Goal: Task Accomplishment & Management: Use online tool/utility

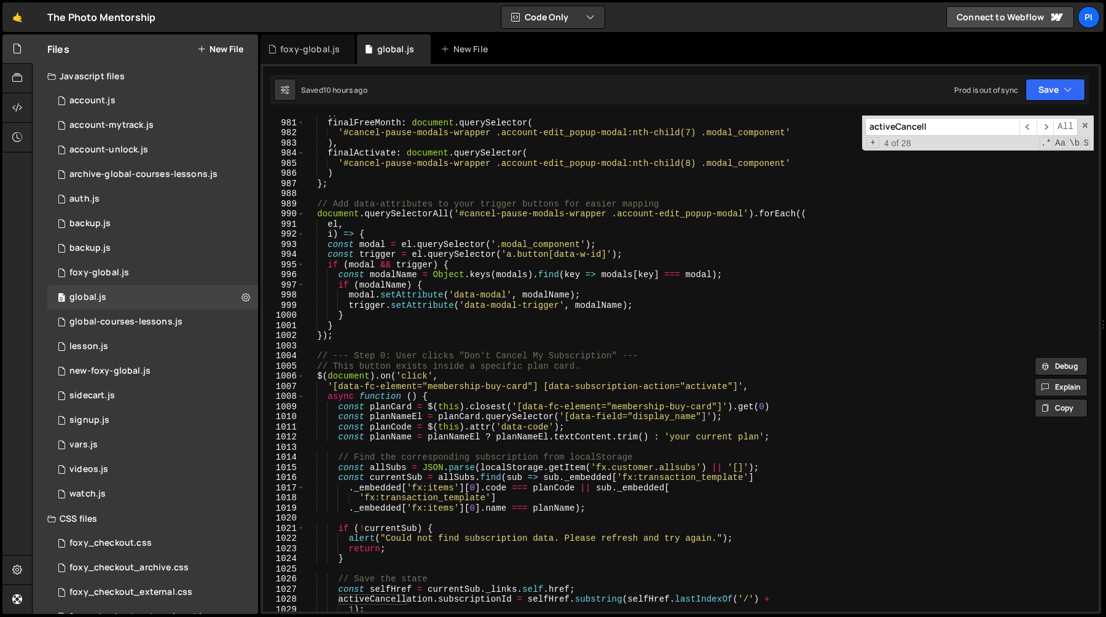
scroll to position [10364, 0]
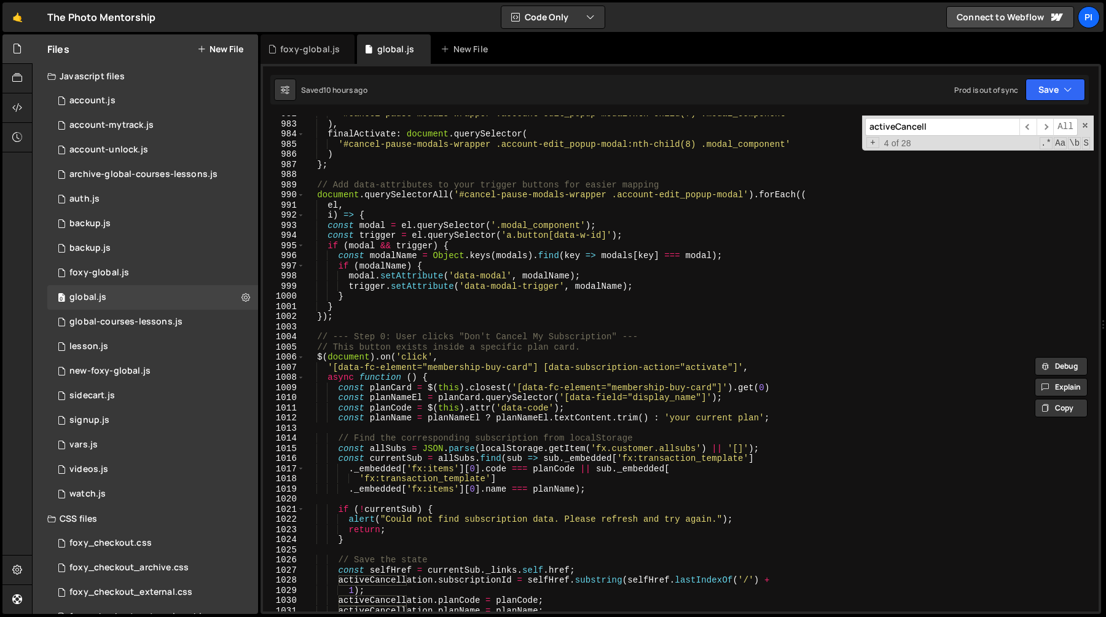
type input "activeCancell"
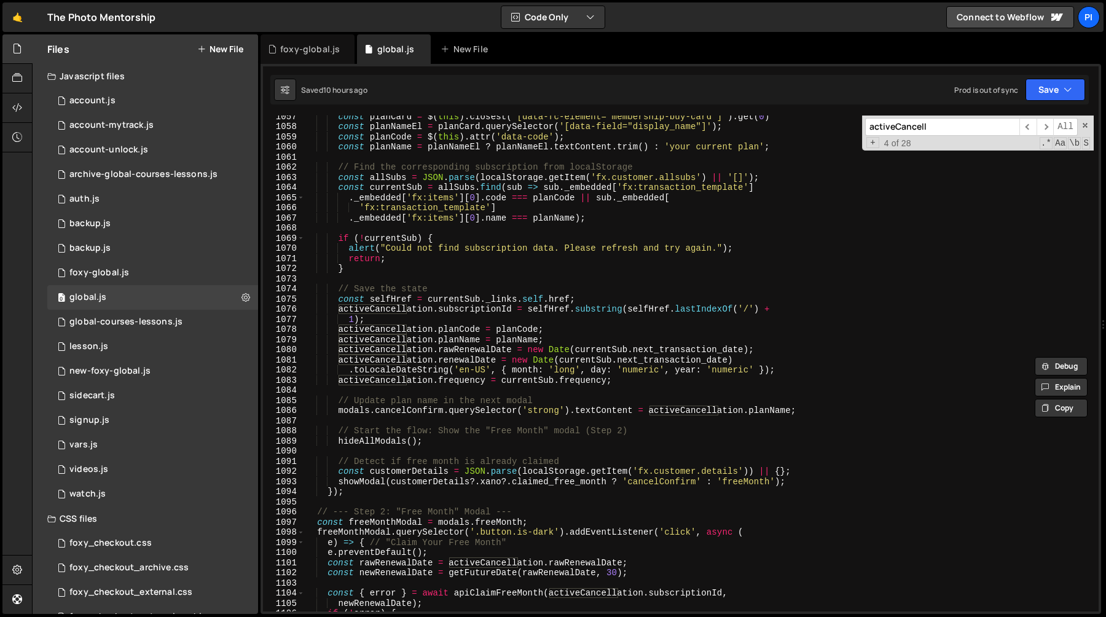
scroll to position [11148, 0]
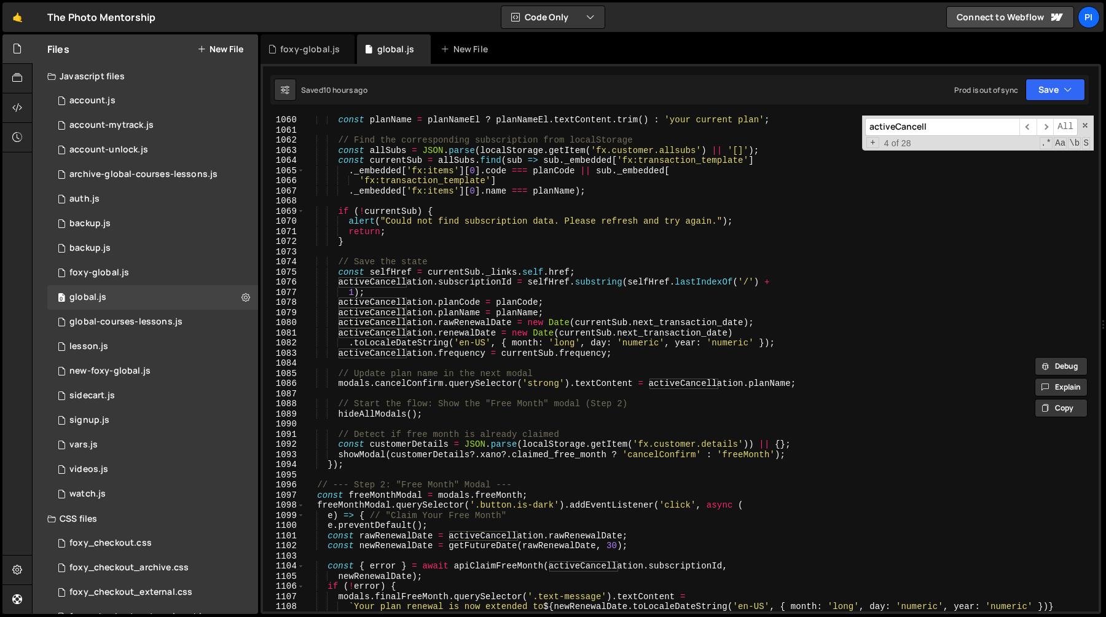
type textarea "showModal(customerDetails?.xano?.claimed_free_month ? 'cancelConfirm' : 'freeMo…"
click at [811, 453] on div "const planName = planNameEl ? planNameEl . textContent . trim ( ) : 'your curre…" at bounding box center [698, 378] width 789 height 526
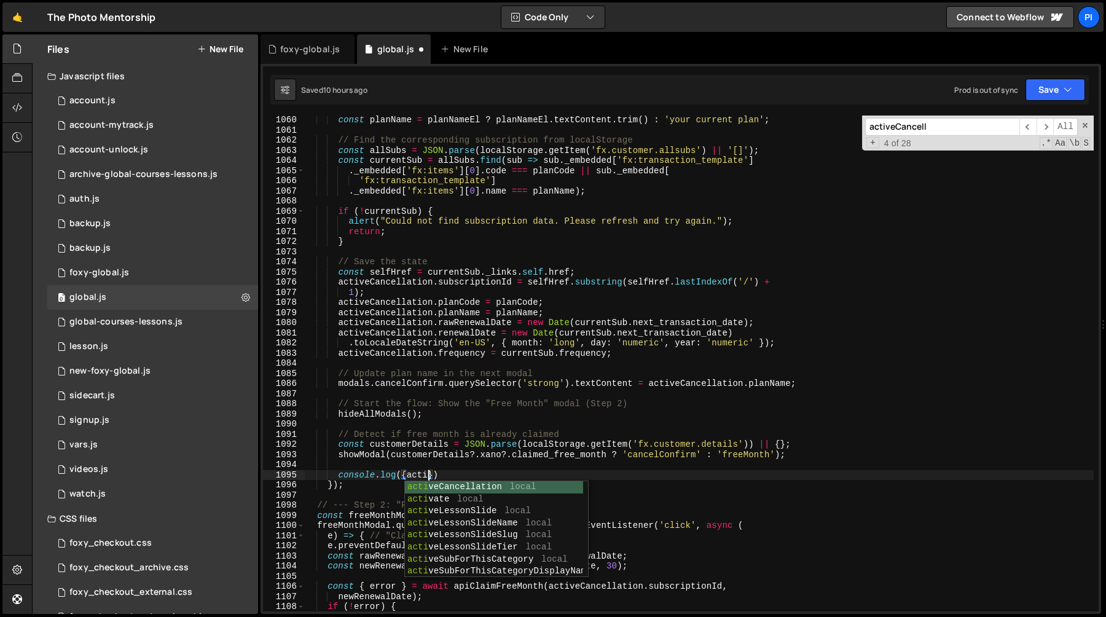
scroll to position [0, 9]
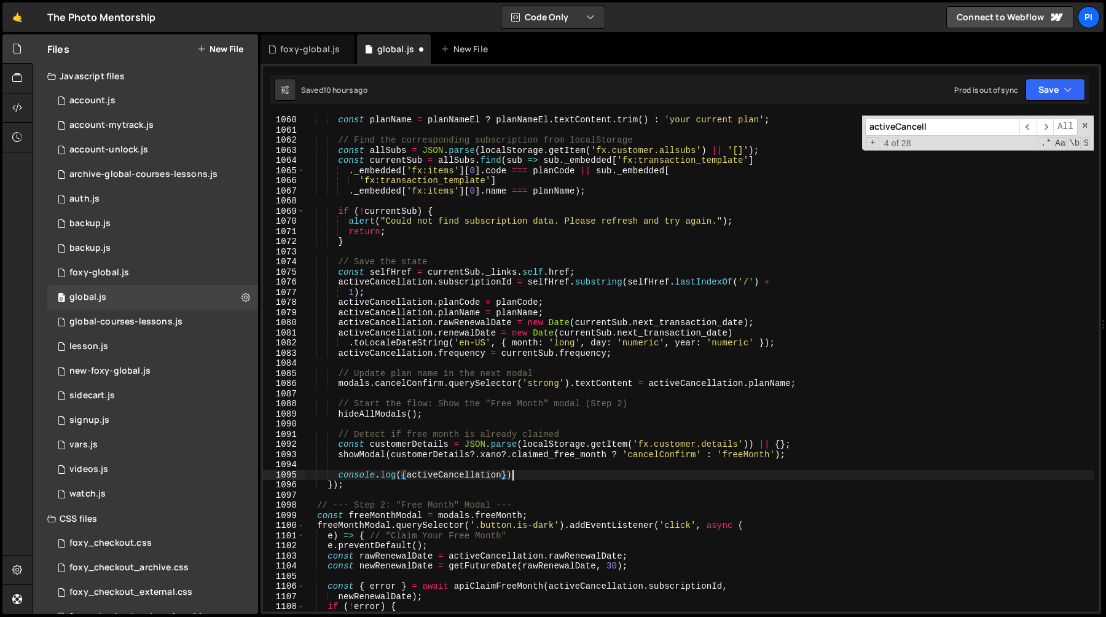
click at [703, 478] on div "const planName = planNameEl ? planNameEl . textContent . trim ( ) : 'your curre…" at bounding box center [698, 373] width 789 height 516
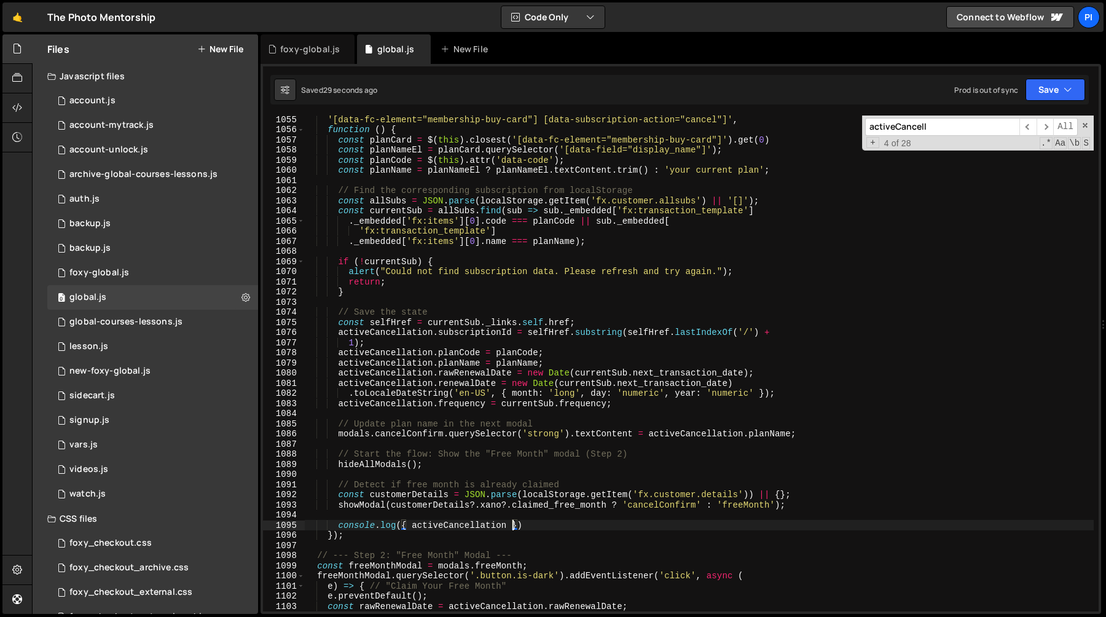
scroll to position [11098, 0]
click at [459, 322] on div "'[data-fc-element="membership-buy-card"] [data-subscription-action="cancel"]' ,…" at bounding box center [698, 372] width 789 height 516
click at [463, 319] on div "'[data-fc-element="membership-buy-card"] [data-subscription-action="cancel"]' ,…" at bounding box center [698, 363] width 789 height 496
click at [463, 319] on div "'[data-fc-element="membership-buy-card"] [data-subscription-action="cancel"]' ,…" at bounding box center [698, 372] width 789 height 516
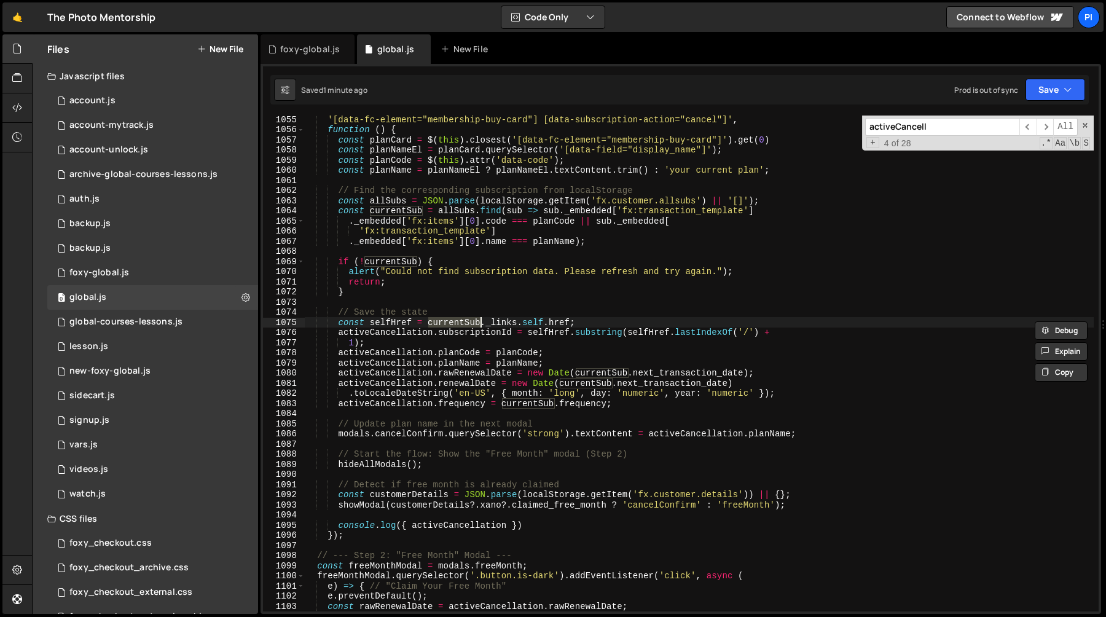
click at [460, 208] on div "'[data-fc-element="membership-buy-card"] [data-subscription-action="cancel"]' ,…" at bounding box center [698, 372] width 789 height 516
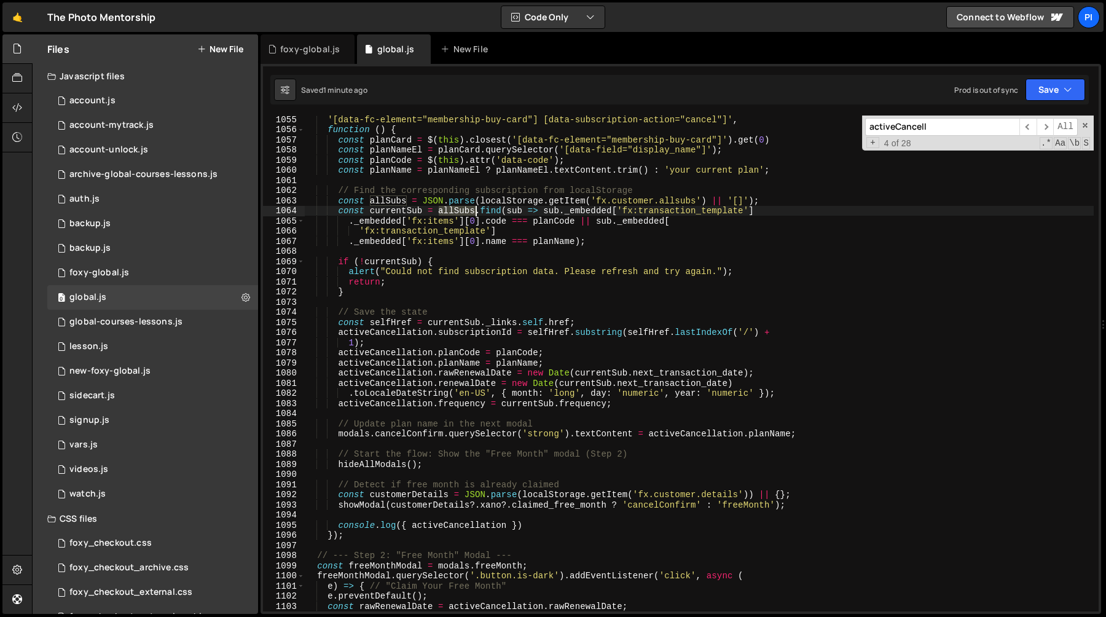
click at [460, 208] on div "'[data-fc-element="membership-buy-card"] [data-subscription-action="cancel"]' ,…" at bounding box center [698, 372] width 789 height 516
click at [545, 211] on div "'[data-fc-element="membership-buy-card"] [data-subscription-action="cancel"]' ,…" at bounding box center [698, 372] width 789 height 516
click at [591, 213] on div "'[data-fc-element="membership-buy-card"] [data-subscription-action="cancel"]' ,…" at bounding box center [698, 372] width 789 height 516
click at [536, 222] on div "'[data-fc-element="membership-buy-card"] [data-subscription-action="cancel"]' ,…" at bounding box center [698, 372] width 789 height 516
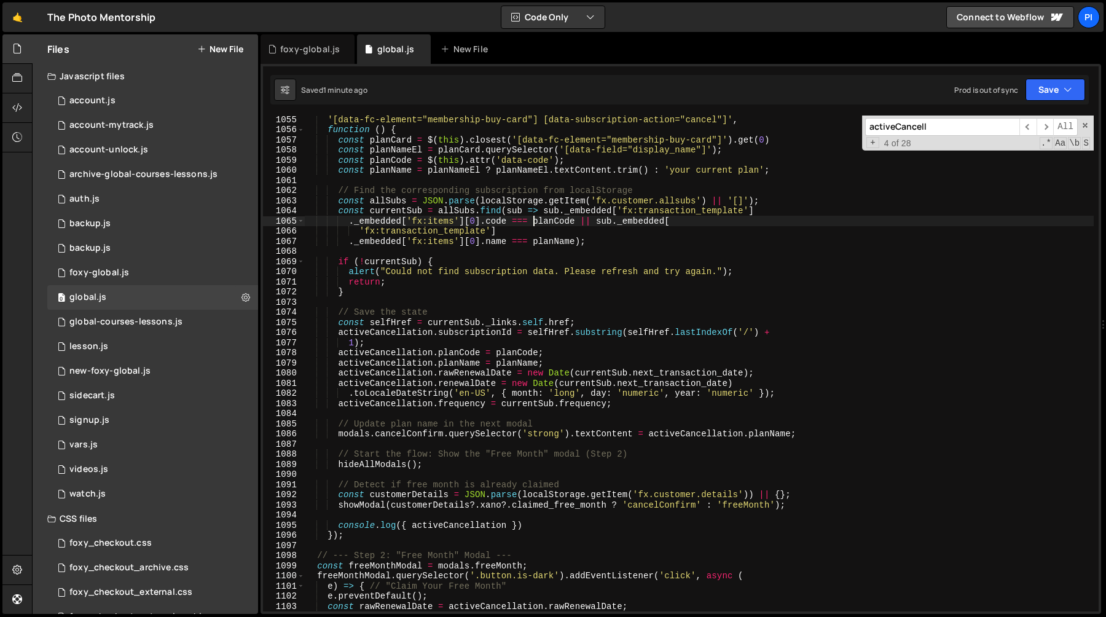
scroll to position [0, 16]
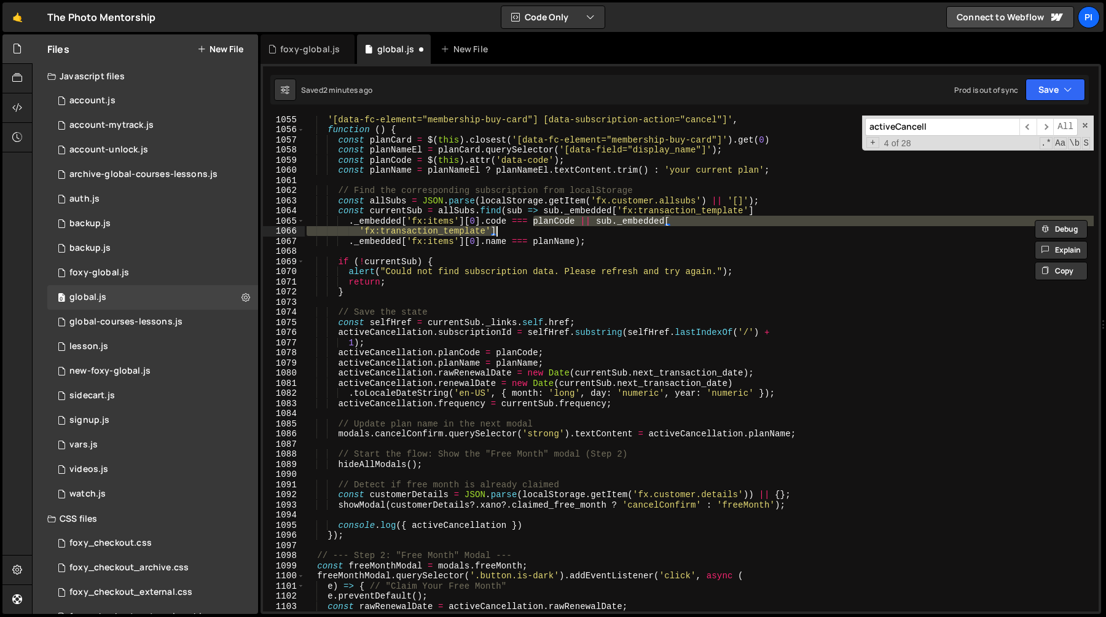
click at [600, 219] on div "'[data-fc-element="membership-buy-card"] [data-subscription-action="cancel"]' ,…" at bounding box center [698, 363] width 789 height 496
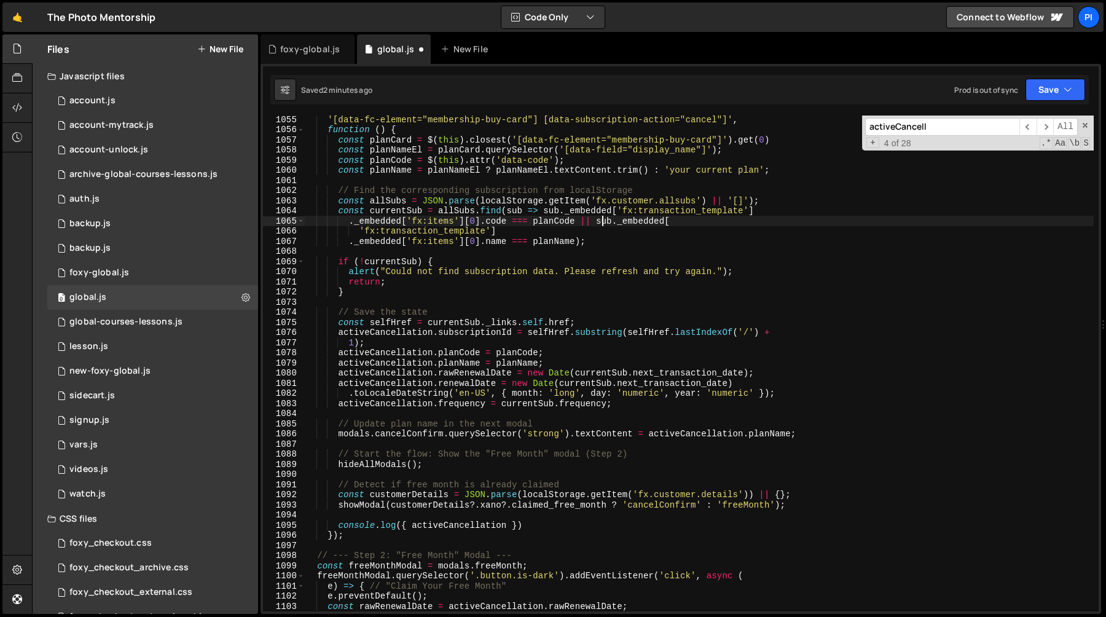
click at [594, 222] on div "'[data-fc-element="membership-buy-card"] [data-subscription-action="cancel"]' ,…" at bounding box center [698, 372] width 789 height 516
click at [599, 222] on div "'[data-fc-element="membership-buy-card"] [data-subscription-action="cancel"]' ,…" at bounding box center [698, 372] width 789 height 516
click at [417, 291] on div "'[data-fc-element="membership-buy-card"] [data-subscription-action="cancel"]' ,…" at bounding box center [698, 372] width 789 height 516
type textarea "}"
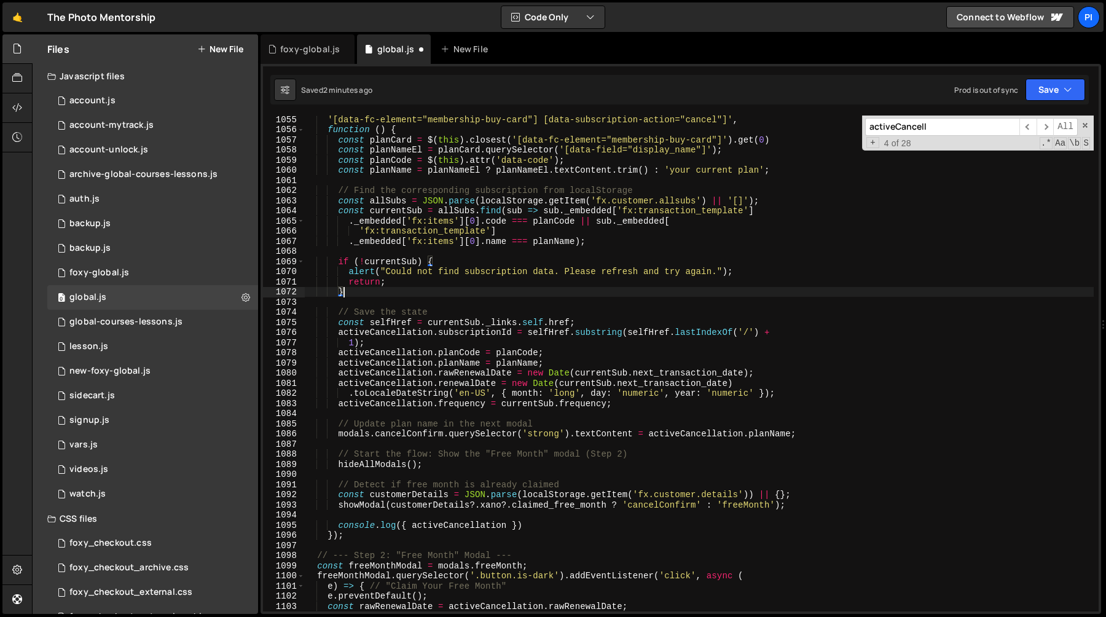
scroll to position [0, 2]
click at [411, 525] on div "'[data-fc-element="membership-buy-card"] [data-subscription-action="cancel"]' ,…" at bounding box center [698, 372] width 789 height 516
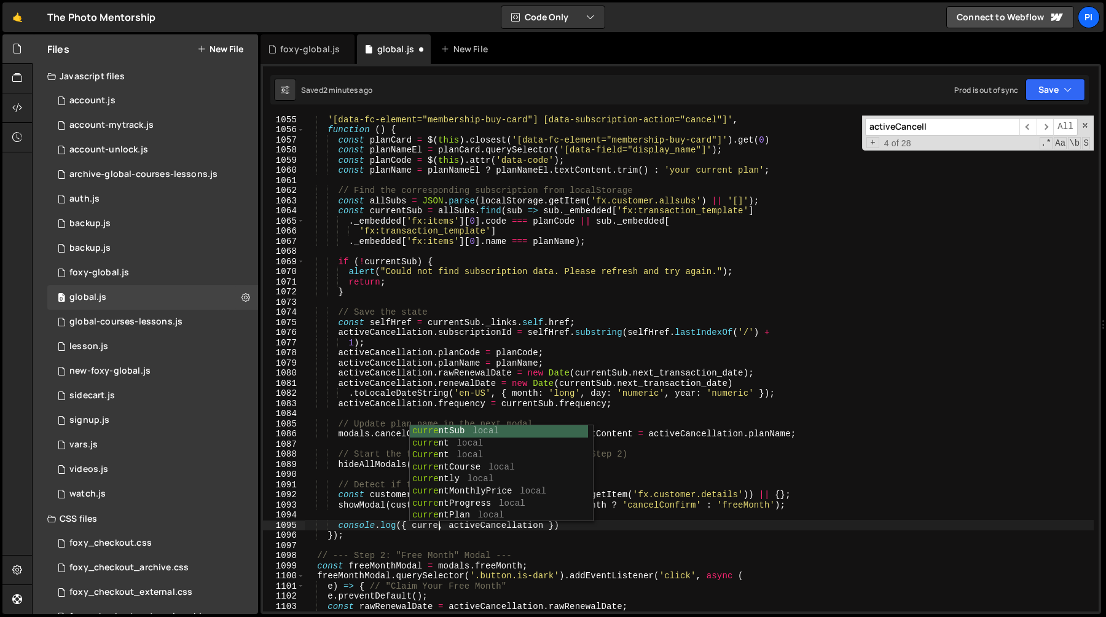
scroll to position [0, 9]
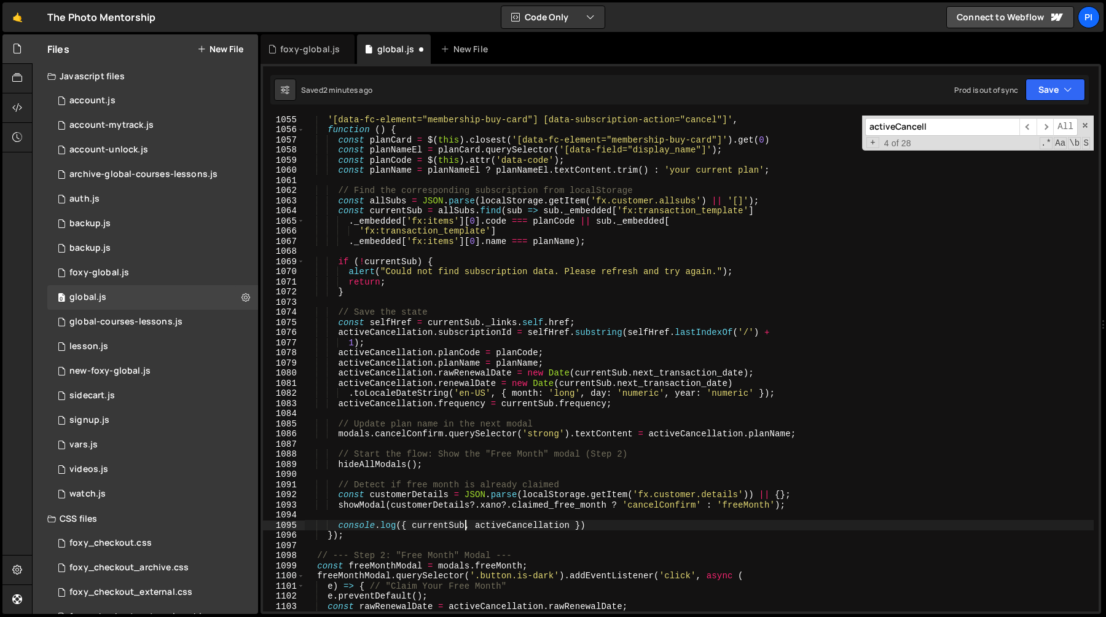
click at [394, 321] on div "'[data-fc-element="membership-buy-card"] [data-subscription-action="cancel"]' ,…" at bounding box center [698, 372] width 789 height 516
click at [464, 529] on div "'[data-fc-element="membership-buy-card"] [data-subscription-action="cancel"]' ,…" at bounding box center [698, 372] width 789 height 516
paste textarea "selfHref"
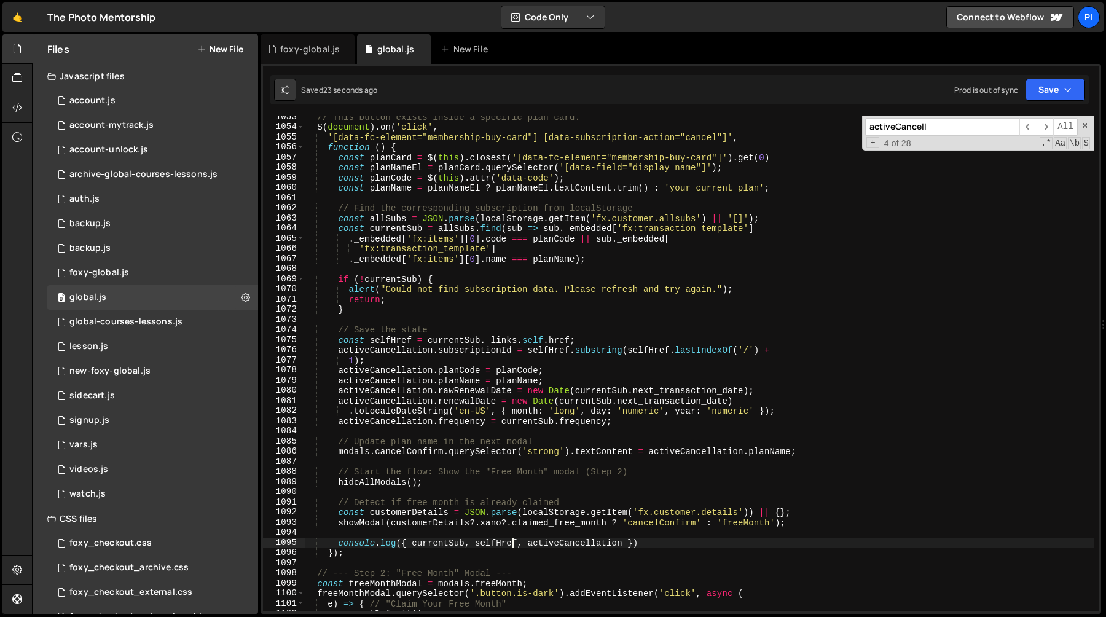
scroll to position [11081, 0]
click at [663, 369] on div "// This button exists inside a specific plan card. $ ( document ) . on ( 'click…" at bounding box center [698, 370] width 789 height 516
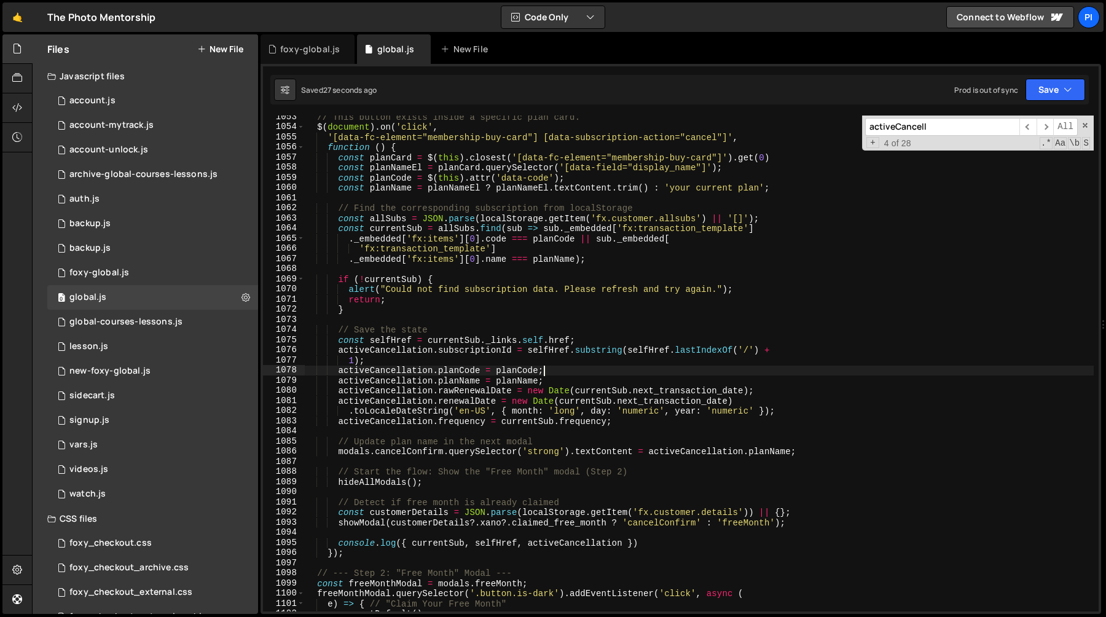
click at [470, 353] on div "// This button exists inside a specific plan card. $ ( document ) . on ( 'click…" at bounding box center [698, 370] width 789 height 516
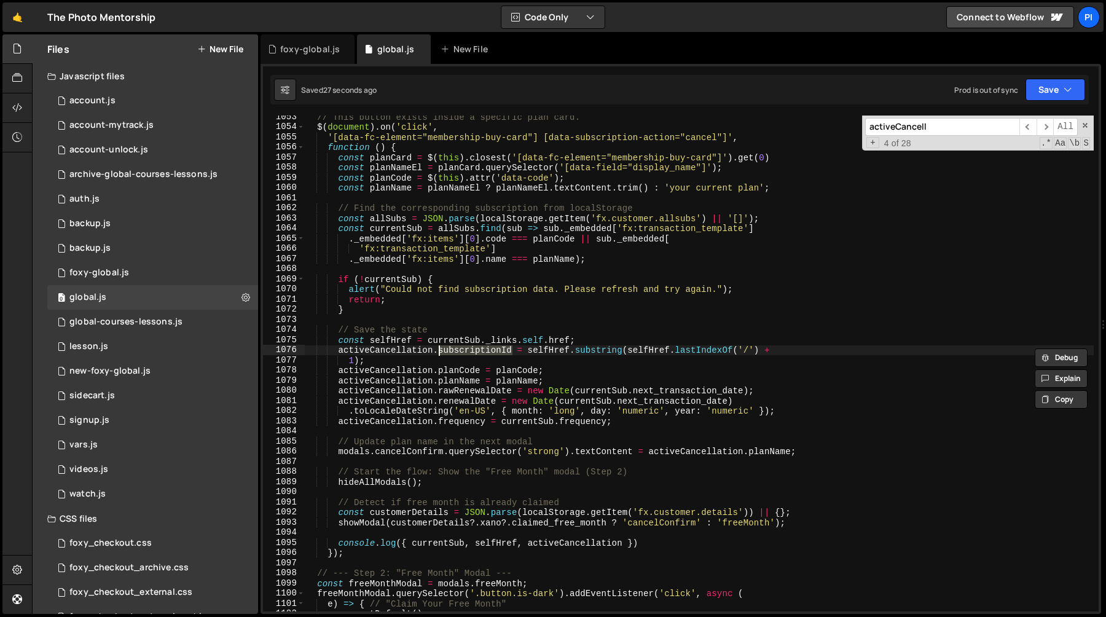
click at [557, 351] on div "// This button exists inside a specific plan card. $ ( document ) . on ( 'click…" at bounding box center [698, 370] width 789 height 516
click at [488, 351] on div "// This button exists inside a specific plan card. $ ( document ) . on ( 'click…" at bounding box center [698, 370] width 789 height 516
click at [527, 353] on div "// This button exists inside a specific plan card. $ ( document ) . on ( 'click…" at bounding box center [698, 370] width 789 height 516
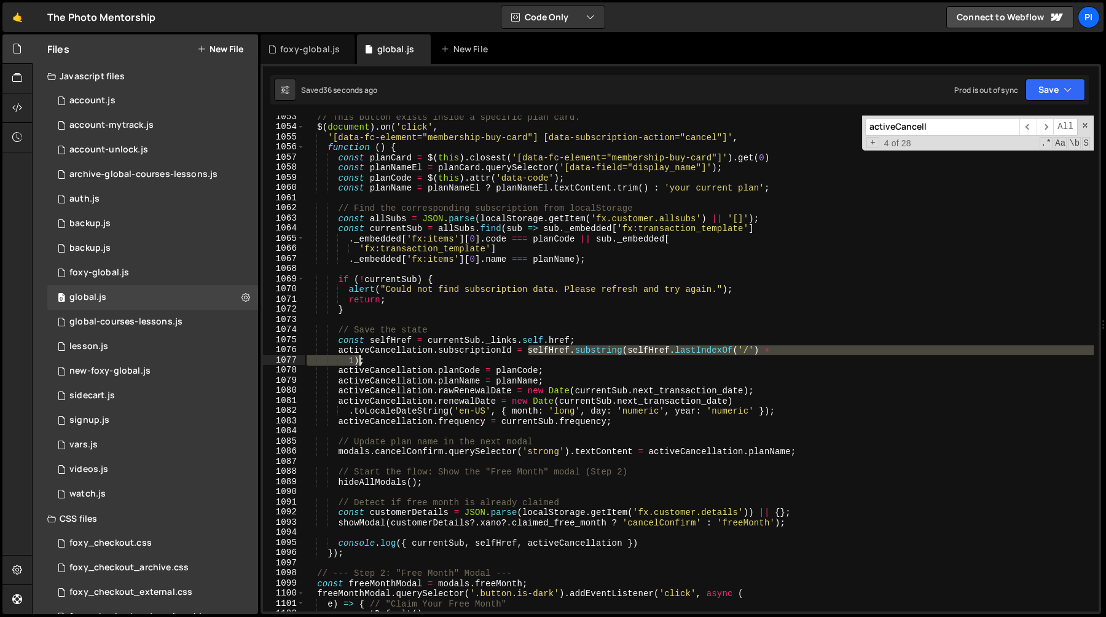
click at [358, 360] on div "// This button exists inside a specific plan card. $ ( document ) . on ( 'click…" at bounding box center [698, 370] width 789 height 516
click at [633, 344] on div "// This button exists inside a specific plan card. $ ( document ) . on ( 'click…" at bounding box center [698, 370] width 789 height 516
type textarea "const selfHref = currentSub._links.self.href;"
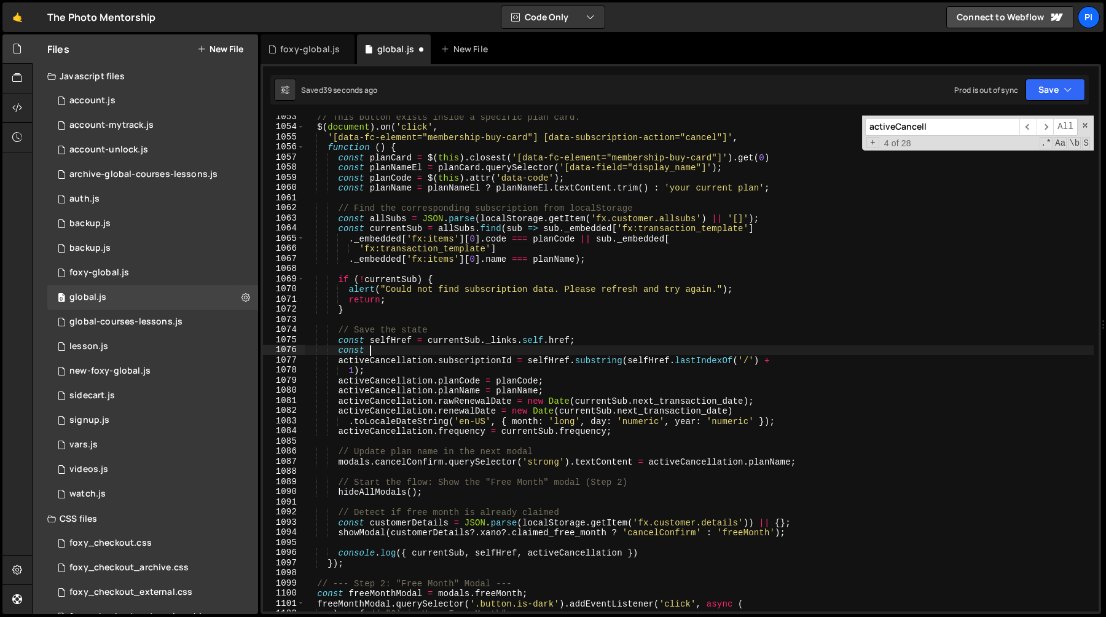
scroll to position [0, 4]
paste textarea "1)"
click at [423, 347] on div "// This button exists inside a specific plan card. $ ( document ) . on ( 'click…" at bounding box center [698, 370] width 789 height 516
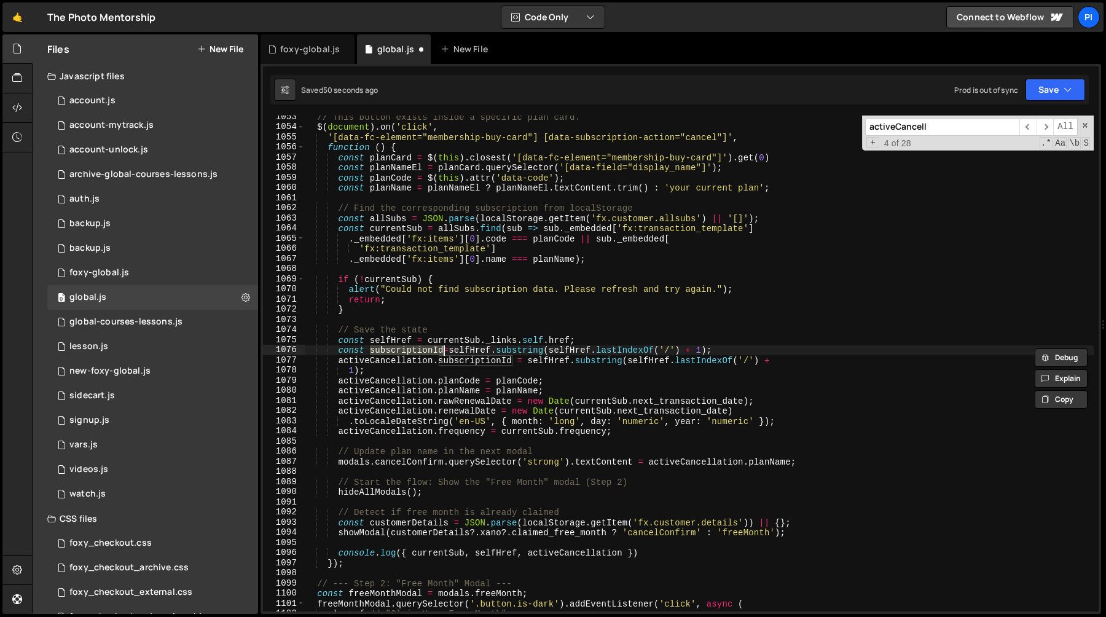
click at [528, 361] on div "// This button exists inside a specific plan card. $ ( document ) . on ( 'click…" at bounding box center [698, 370] width 789 height 516
click at [360, 368] on div "// This button exists inside a specific plan card. $ ( document ) . on ( 'click…" at bounding box center [698, 370] width 789 height 516
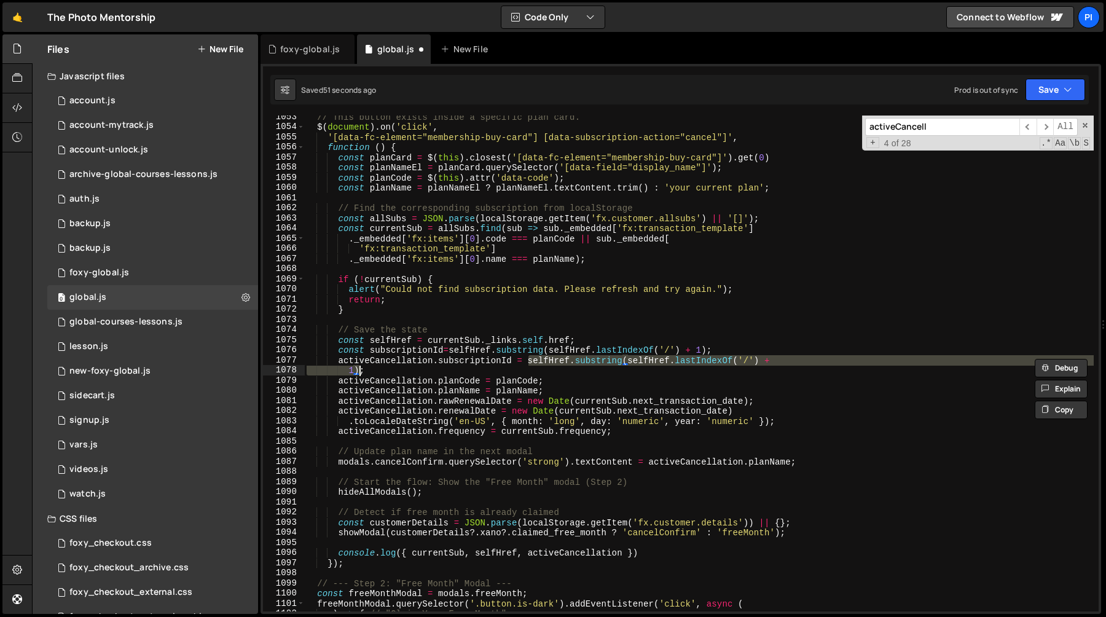
paste textarea "ubscriptionId"
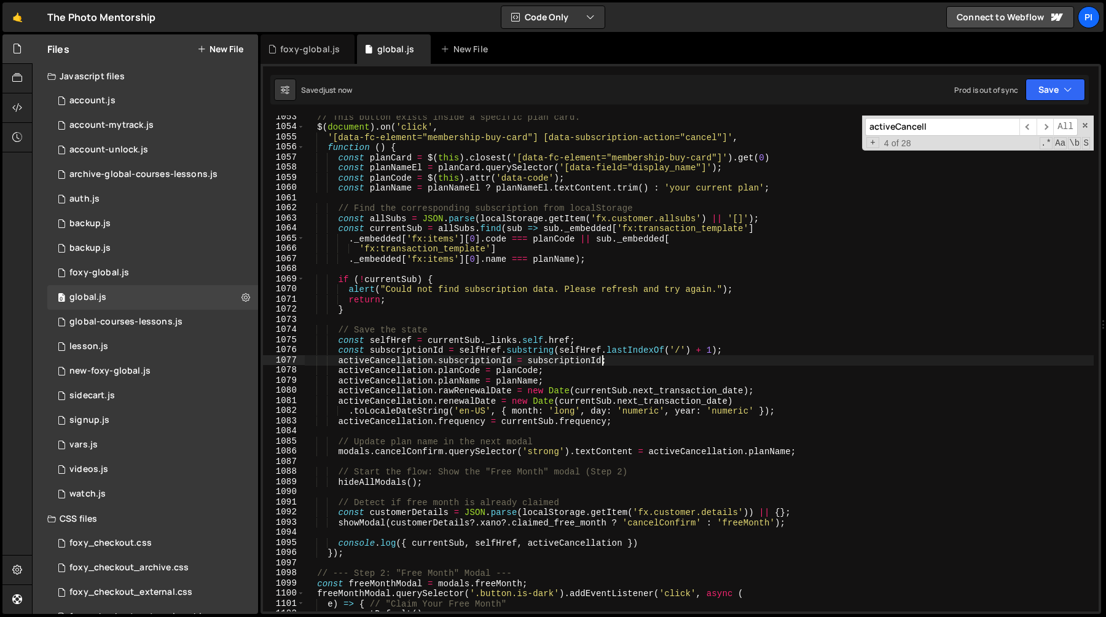
click at [443, 347] on div "// This button exists inside a specific plan card. $ ( document ) . on ( 'click…" at bounding box center [698, 370] width 789 height 516
click at [423, 348] on div "// This button exists inside a specific plan card. $ ( document ) . on ( 'click…" at bounding box center [698, 370] width 789 height 516
click at [517, 546] on div "// This button exists inside a specific plan card. $ ( document ) . on ( 'click…" at bounding box center [698, 370] width 789 height 516
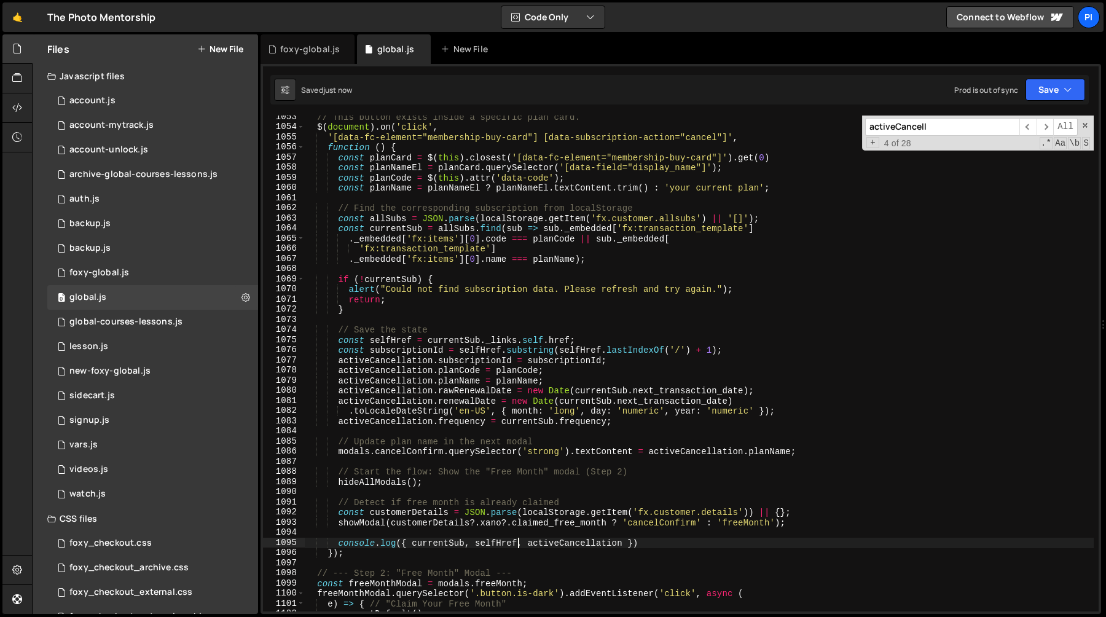
scroll to position [0, 15]
paste textarea "subscriptionId"
type textarea "console.log({ currentSub, selfHref, subscriptionId, activeCancellation })"
click at [750, 542] on div "// This button exists inside a specific plan card. $ ( document ) . on ( 'click…" at bounding box center [698, 370] width 789 height 516
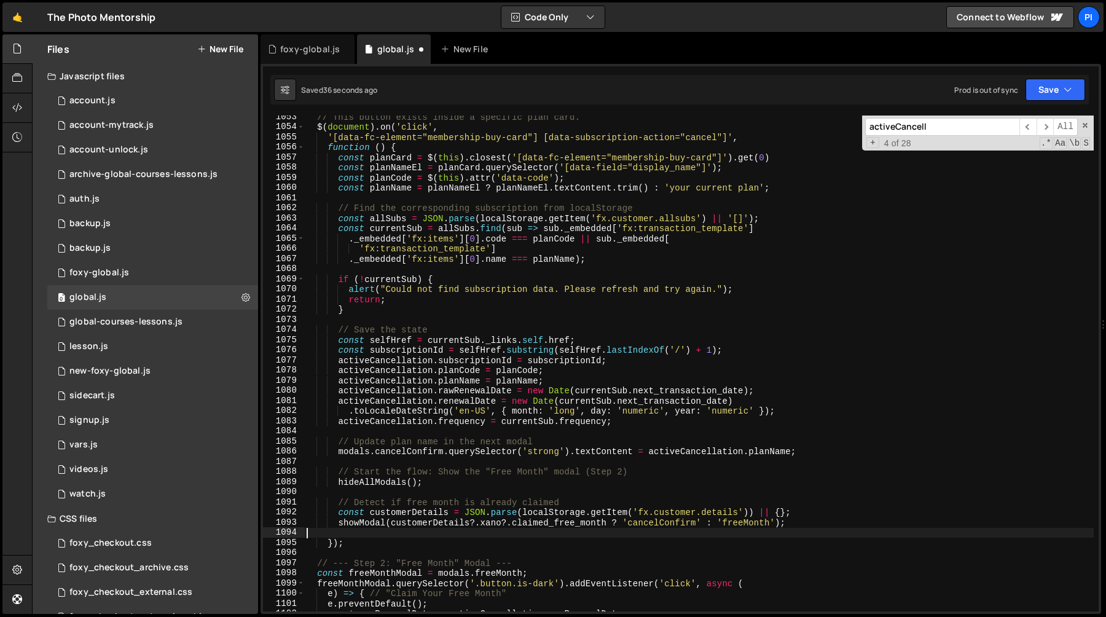
scroll to position [0, 0]
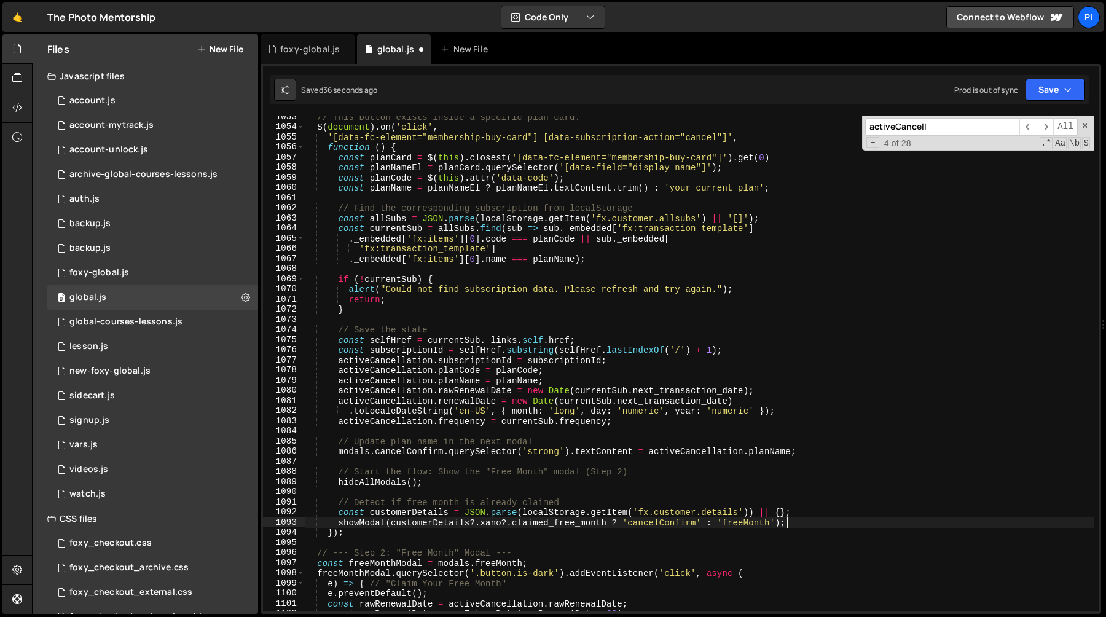
drag, startPoint x: 750, startPoint y: 542, endPoint x: 738, endPoint y: 535, distance: 13.8
click at [738, 535] on div "// This button exists inside a specific plan card. $ ( document ) . on ( 'click…" at bounding box center [698, 370] width 789 height 516
click at [749, 453] on div "// This button exists inside a specific plan card. $ ( document ) . on ( 'click…" at bounding box center [698, 370] width 789 height 516
click at [713, 519] on div "// This button exists inside a specific plan card. $ ( document ) . on ( 'click…" at bounding box center [698, 370] width 789 height 516
type textarea "showModal(customerDetails?.xano?.claimed_free_month ? 'cancelConfirm' : 'freeMo…"
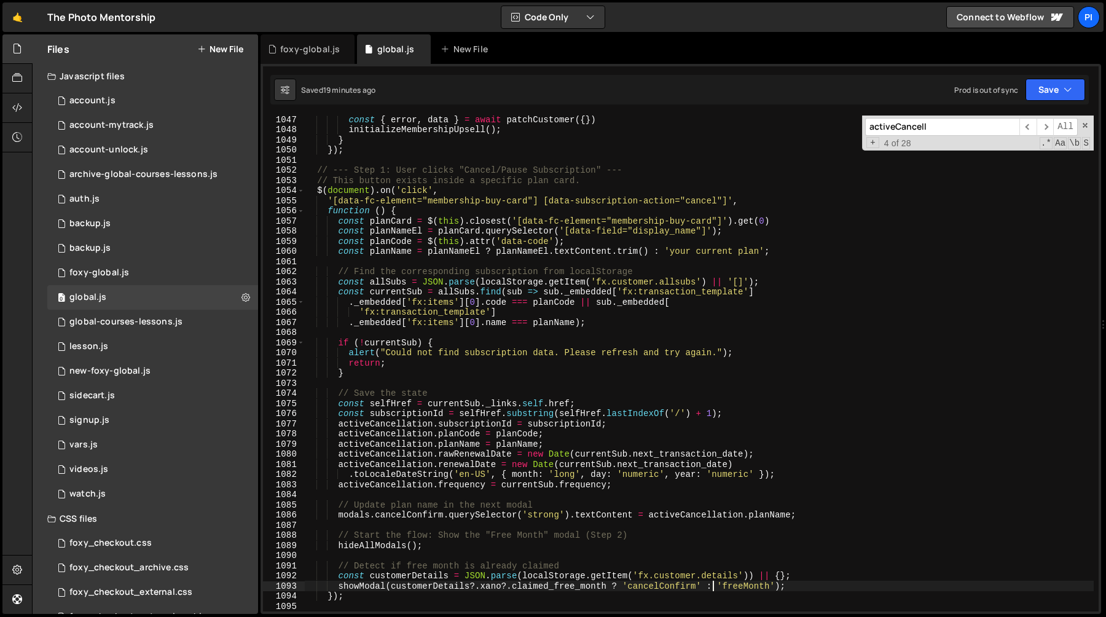
scroll to position [10703, 0]
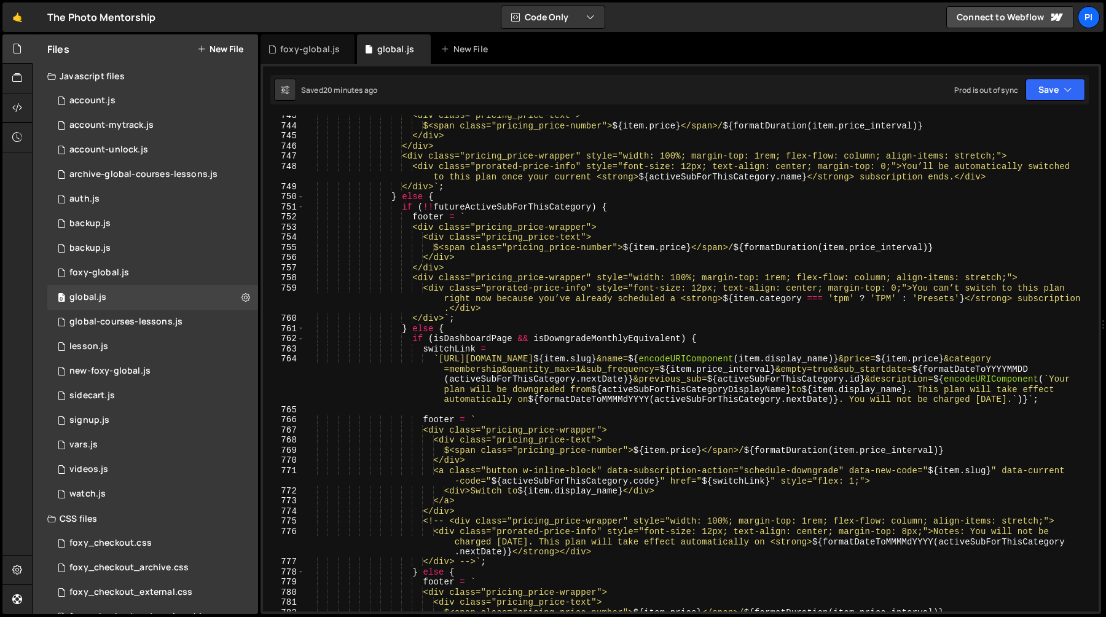
scroll to position [7809, 0]
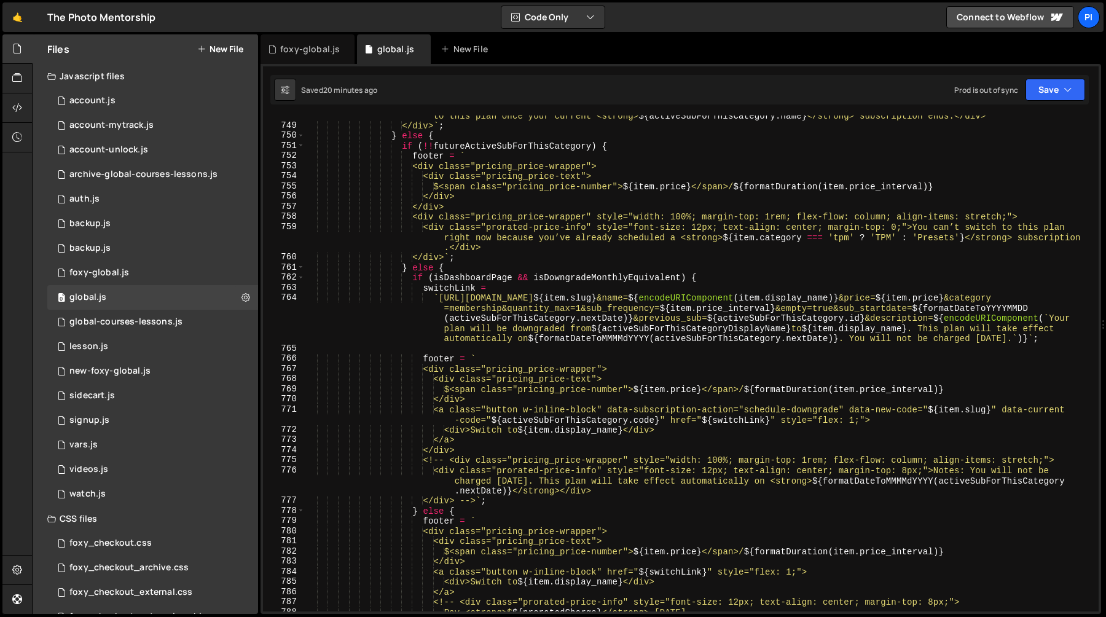
click at [463, 284] on div "<div class="prorated-price-info" style="font-size: 12px; text-align: center; ma…" at bounding box center [699, 363] width 789 height 526
click at [472, 274] on div "<div class="prorated-price-info" style="font-size: 12px; text-align: center; ma…" at bounding box center [699, 363] width 789 height 526
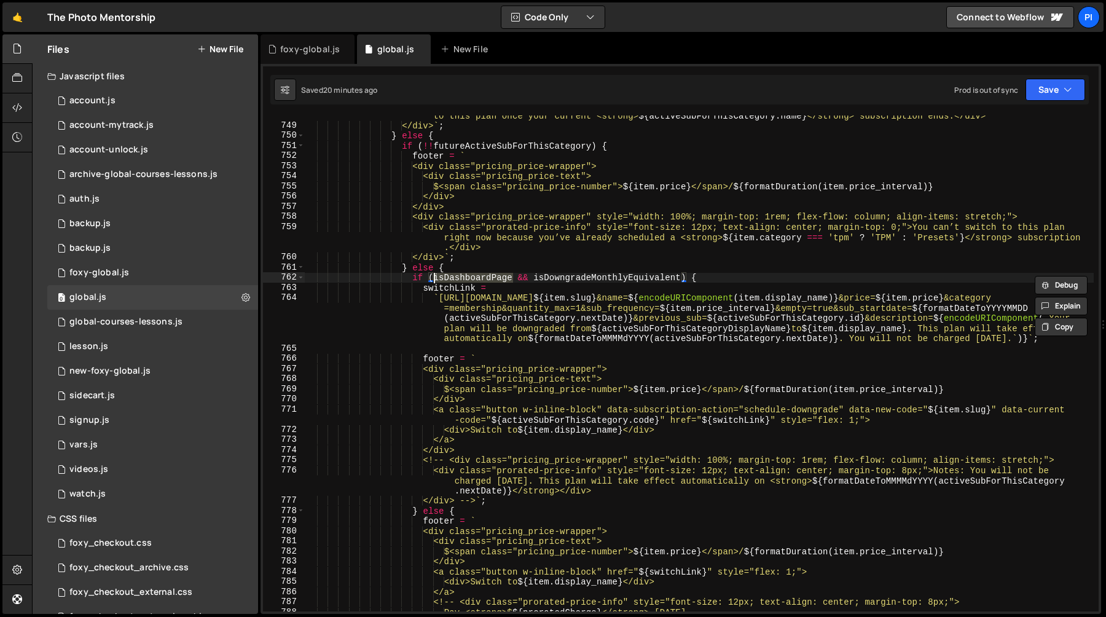
click at [573, 279] on div "<div class="prorated-price-info" style="font-size: 12px; text-align: center; ma…" at bounding box center [699, 363] width 789 height 526
click at [467, 285] on div "<div class="prorated-price-info" style="font-size: 12px; text-align: center; ma…" at bounding box center [699, 363] width 789 height 526
type textarea "switchLink ="
click at [467, 285] on div "<div class="prorated-price-info" style="font-size: 12px; text-align: center; ma…" at bounding box center [699, 363] width 789 height 526
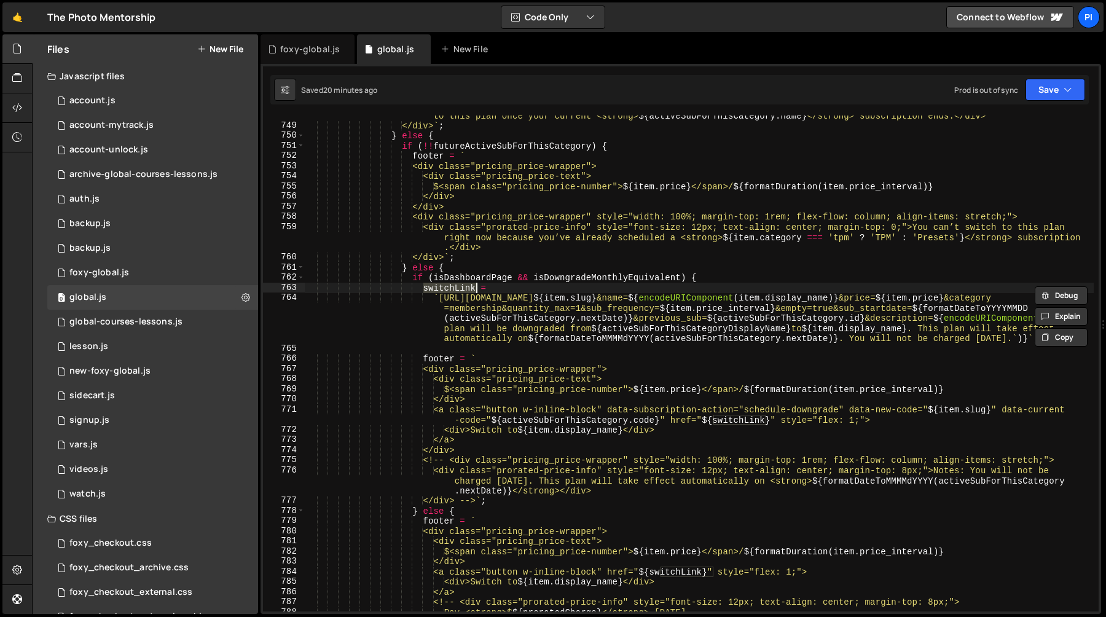
click at [497, 285] on div "<div class="prorated-price-info" style="font-size: 12px; text-align: center; ma…" at bounding box center [699, 363] width 789 height 526
click at [420, 292] on div "<div class="prorated-price-info" style="font-size: 12px; text-align: center; ma…" at bounding box center [699, 363] width 789 height 526
click at [423, 291] on div "<div class="prorated-price-info" style="font-size: 12px; text-align: center; ma…" at bounding box center [699, 363] width 789 height 526
click at [1064, 340] on div "<div class="prorated-price-info" style="font-size: 12px; text-align: center; ma…" at bounding box center [699, 363] width 789 height 526
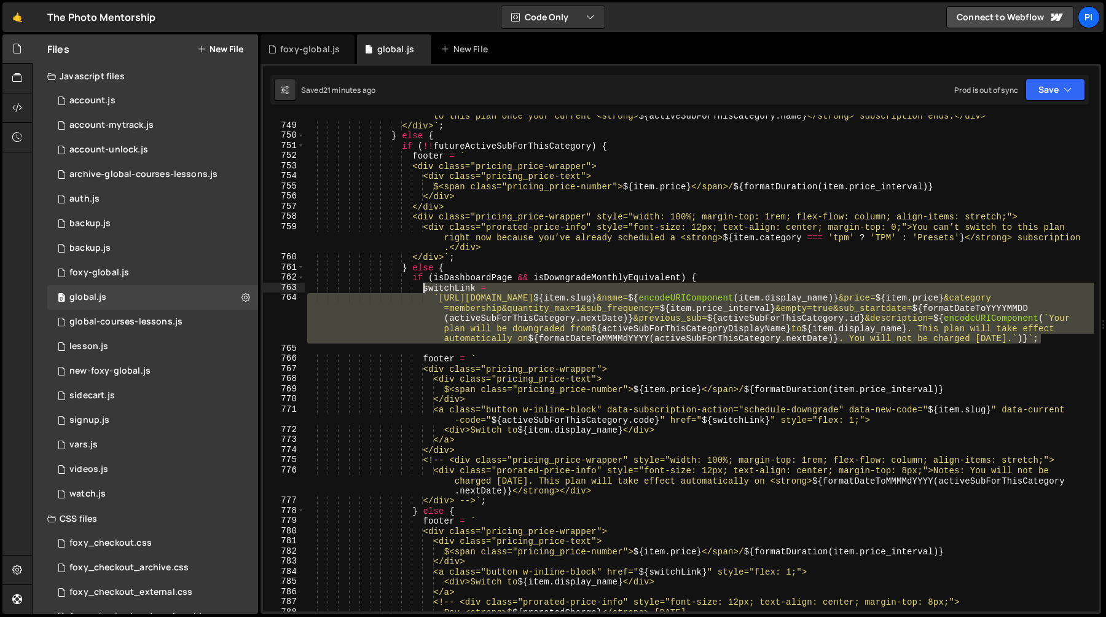
drag, startPoint x: 1064, startPoint y: 340, endPoint x: 431, endPoint y: 292, distance: 635.1
click at [431, 292] on div "<div class="prorated-price-info" style="font-size: 12px; text-align: center; ma…" at bounding box center [699, 363] width 789 height 526
click at [422, 289] on div "<div class="prorated-price-info" style="font-size: 12px; text-align: center; ma…" at bounding box center [699, 363] width 789 height 496
type textarea "switchLink ="
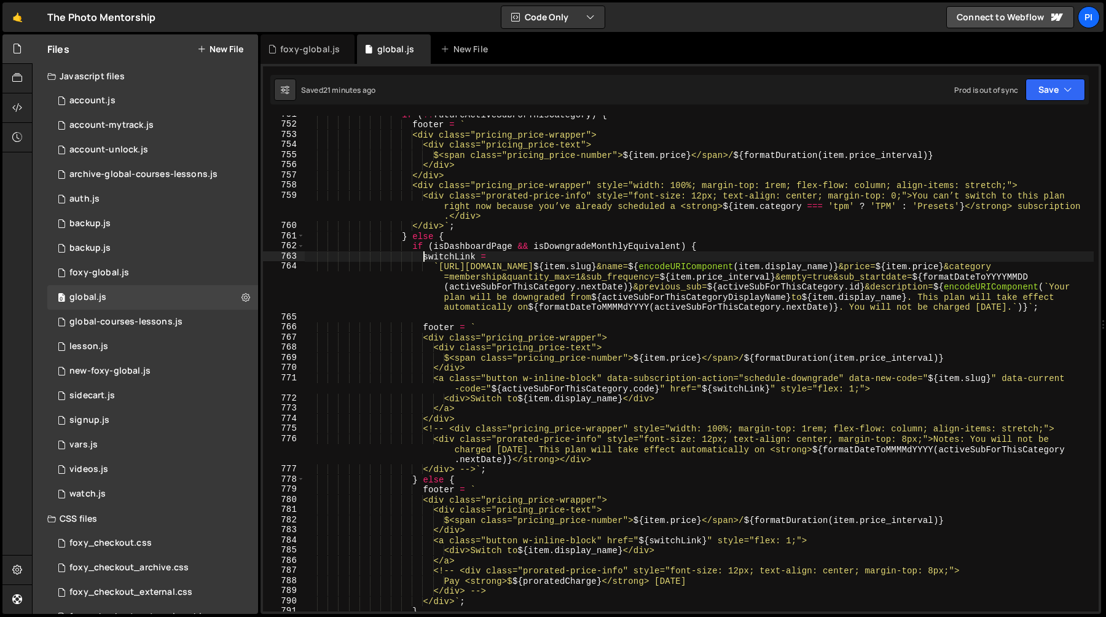
scroll to position [7841, 0]
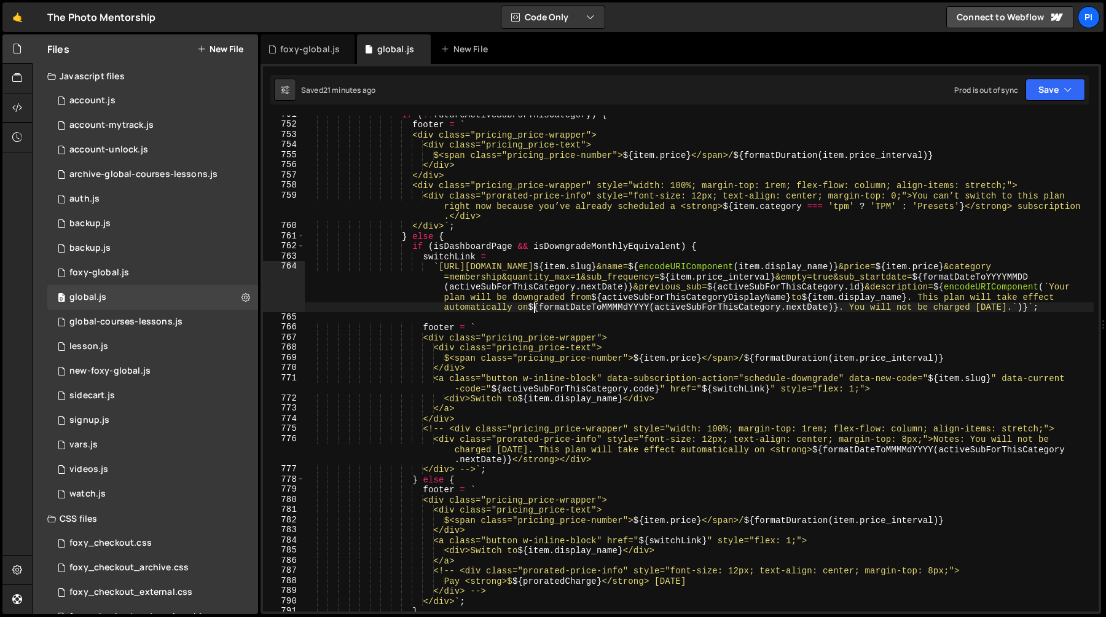
click at [534, 309] on div "if ( !! futureActiveSubForThisCategory ) { footer = ` <div class="pricing_price…" at bounding box center [699, 367] width 789 height 516
click at [845, 308] on div "if ( !! futureActiveSubForThisCategory ) { footer = ` <div class="pricing_price…" at bounding box center [699, 367] width 789 height 516
drag, startPoint x: 845, startPoint y: 308, endPoint x: 535, endPoint y: 309, distance: 310.2
click at [535, 309] on div "if ( !! futureActiveSubForThisCategory ) { footer = ` <div class="pricing_price…" at bounding box center [699, 367] width 789 height 516
click at [574, 294] on div "if ( !! futureActiveSubForThisCategory ) { footer = ` <div class="pricing_price…" at bounding box center [699, 367] width 789 height 516
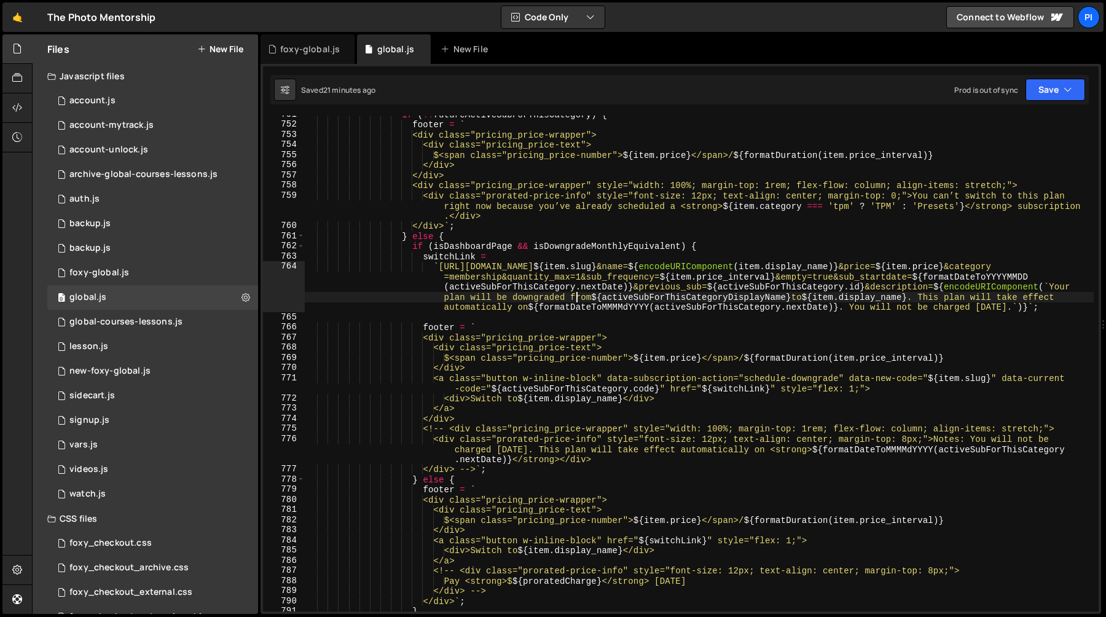
click at [586, 296] on div "if ( !! futureActiveSubForThisCategory ) { footer = ` <div class="pricing_price…" at bounding box center [699, 367] width 789 height 516
click at [809, 298] on div "if ( !! futureActiveSubForThisCategory ) { footer = ` <div class="pricing_price…" at bounding box center [699, 367] width 789 height 516
click at [935, 299] on div "if ( !! futureActiveSubForThisCategory ) { footer = ` <div class="pricing_price…" at bounding box center [699, 367] width 789 height 516
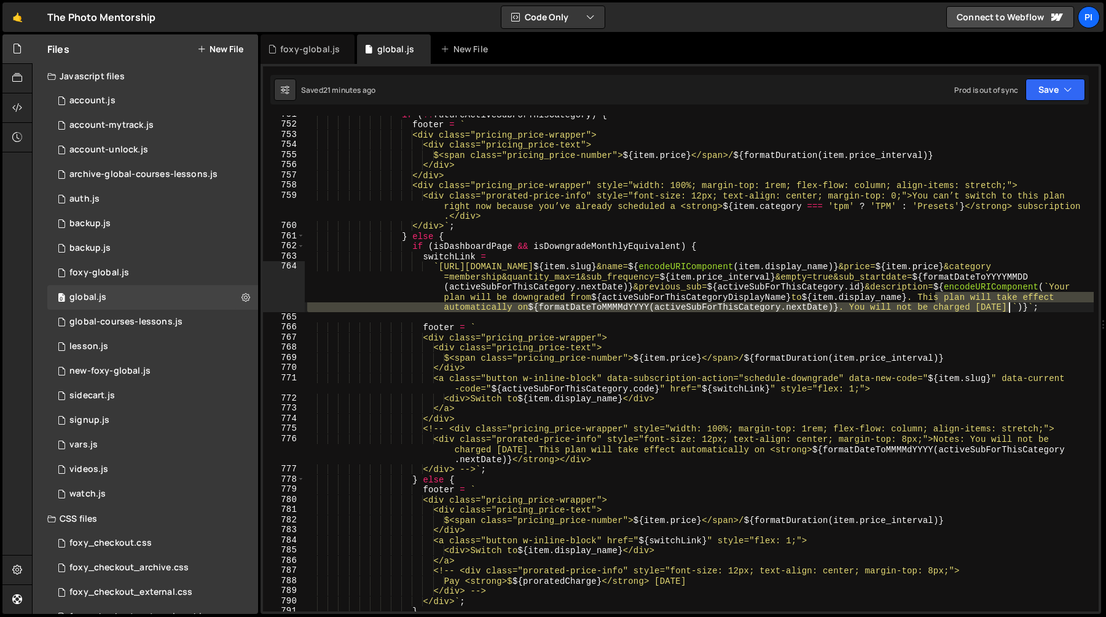
drag, startPoint x: 935, startPoint y: 299, endPoint x: 991, endPoint y: 306, distance: 55.9
click at [991, 306] on div "if ( !! futureActiveSubForThisCategory ) { footer = ` <div class="pricing_price…" at bounding box center [699, 367] width 789 height 516
click at [1010, 307] on div "if ( !! futureActiveSubForThisCategory ) { footer = ` <div class="pricing_price…" at bounding box center [699, 363] width 789 height 496
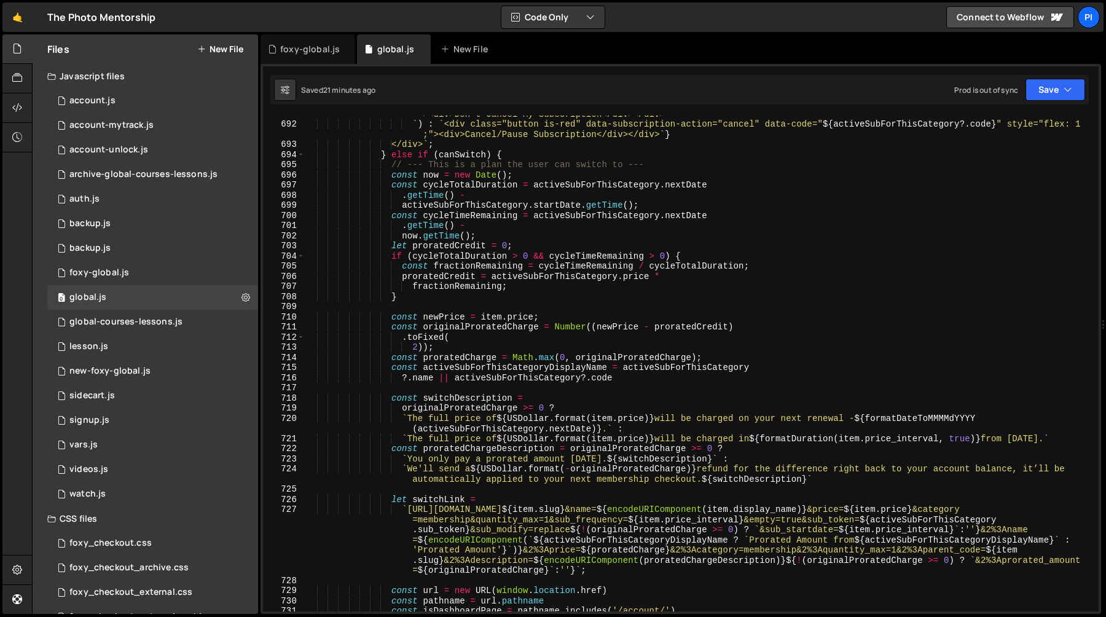
scroll to position [7123, 0]
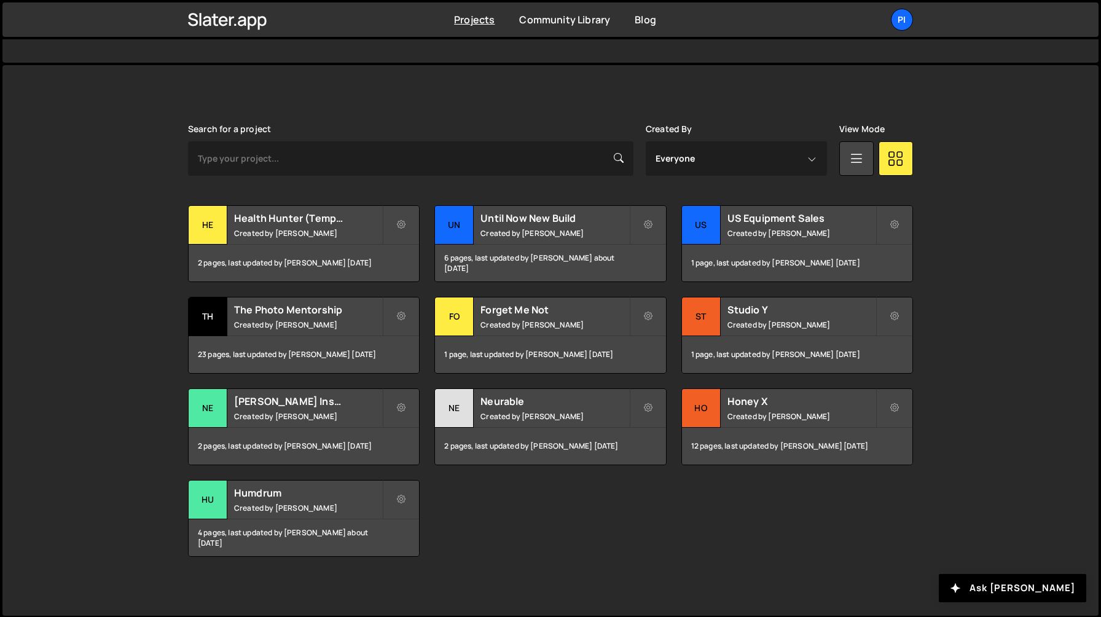
scroll to position [290, 0]
click at [301, 330] on div "The Photo Mentorship Created by Richard Burles" at bounding box center [304, 316] width 230 height 38
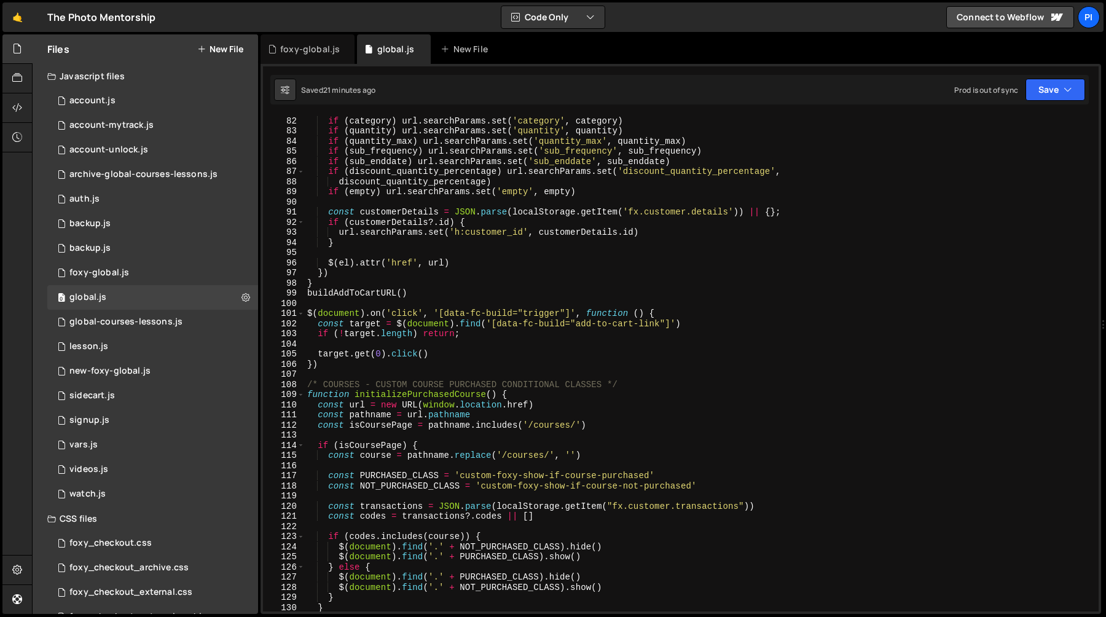
scroll to position [876, 0]
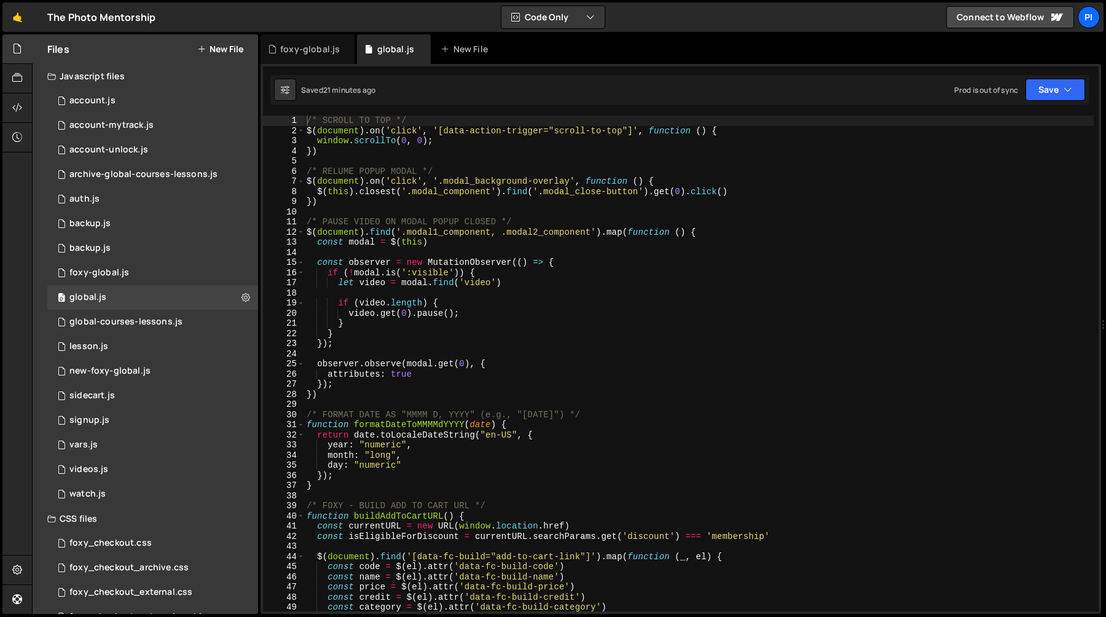
scroll to position [1160, 0]
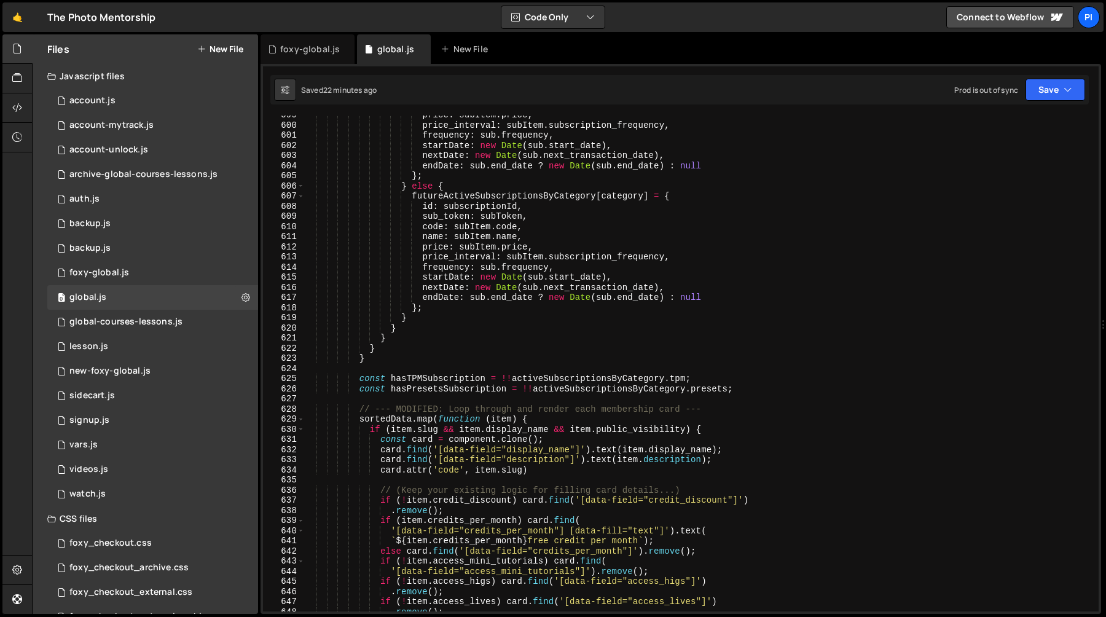
type textarea "}"
click at [500, 342] on div "price : subItem . price , price_interval : subItem . subscription_frequency , f…" at bounding box center [698, 368] width 789 height 516
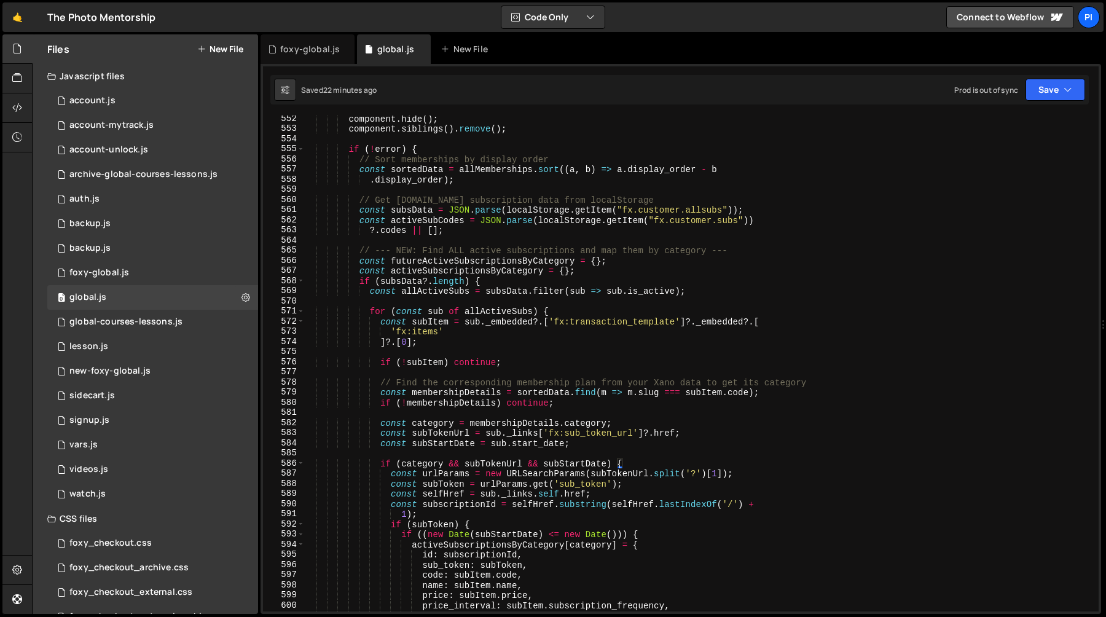
scroll to position [5658, 0]
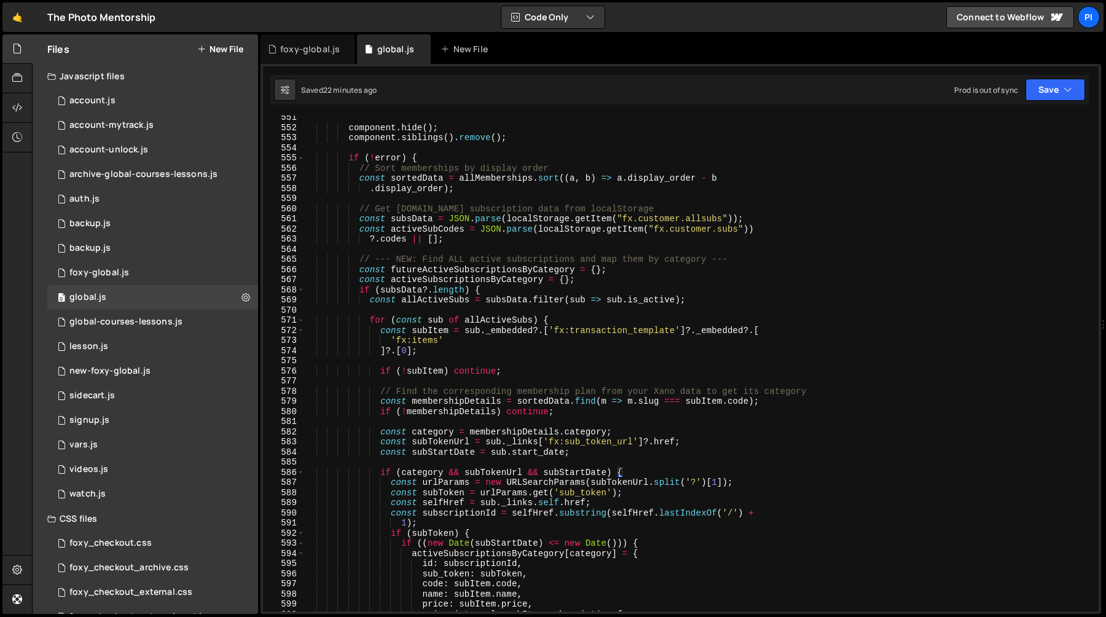
click at [486, 248] on div "component . hide ( ) ; component . siblings ( ) . remove ( ) ; if ( ! error ) {…" at bounding box center [698, 370] width 789 height 516
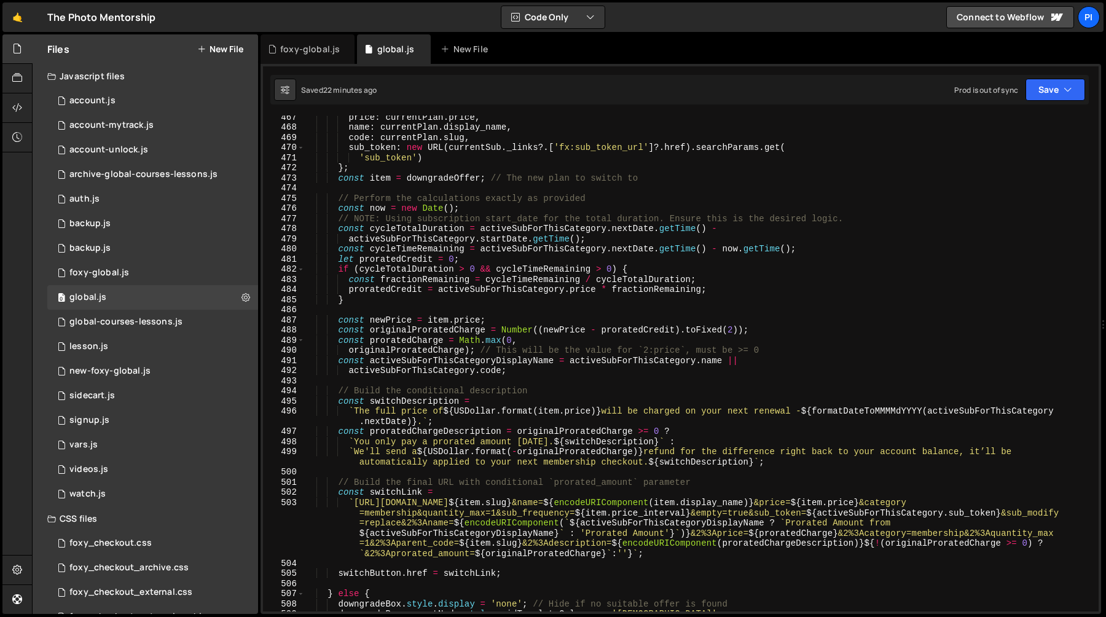
scroll to position [4725, 0]
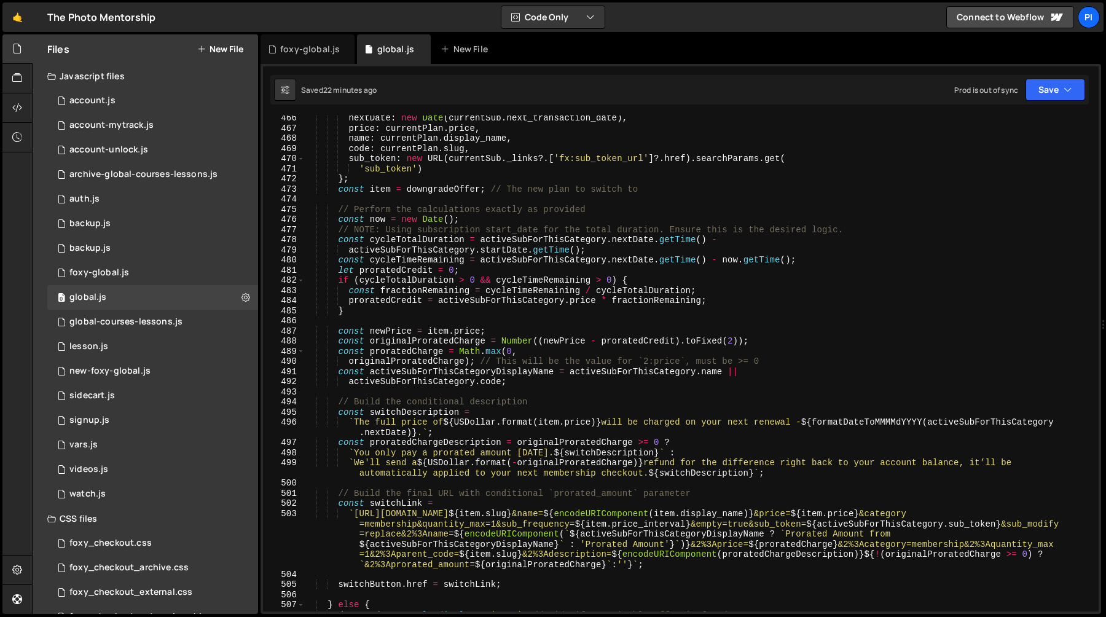
click at [394, 311] on div "nextDate : new Date ( currentSub . next_transaction_date ) , price : currentPla…" at bounding box center [698, 371] width 789 height 516
type textarea "}"
click at [370, 316] on div "nextDate : new Date ( currentSub . next_transaction_date ) , price : currentPla…" at bounding box center [698, 371] width 789 height 516
click at [375, 310] on div "nextDate : new Date ( currentSub . next_transaction_date ) , price : currentPla…" at bounding box center [698, 371] width 789 height 516
type textarea "}"
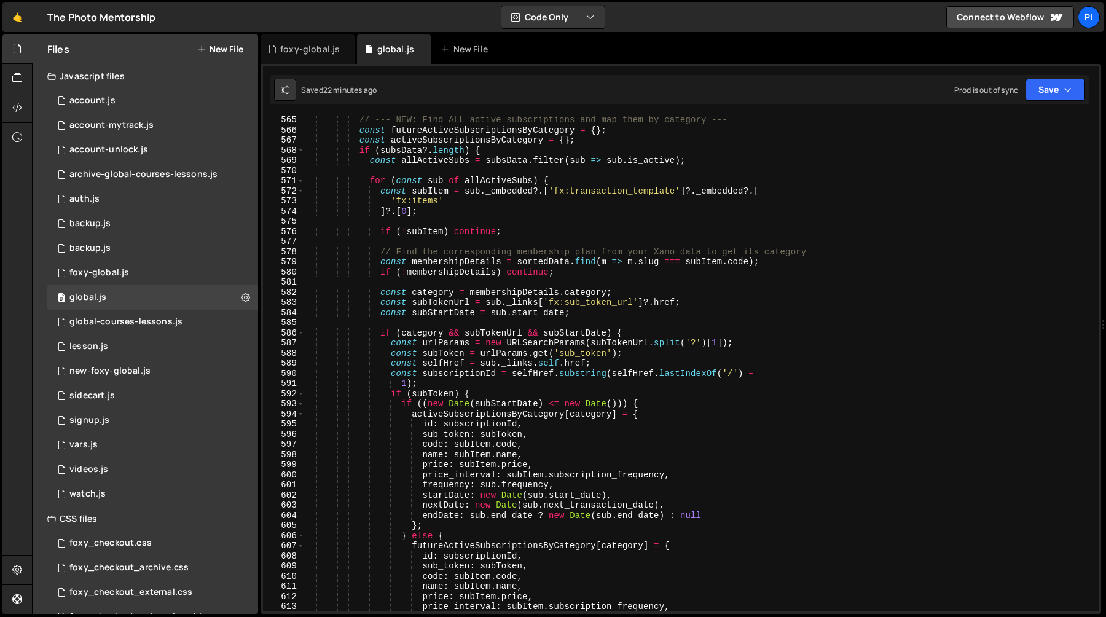
scroll to position [5793, 0]
